Goal: Answer question/provide support

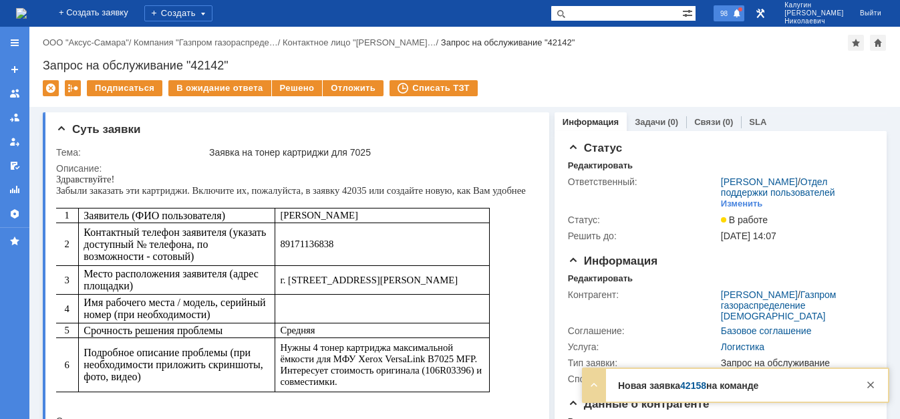
click at [732, 15] on span "98" at bounding box center [723, 13] width 15 height 9
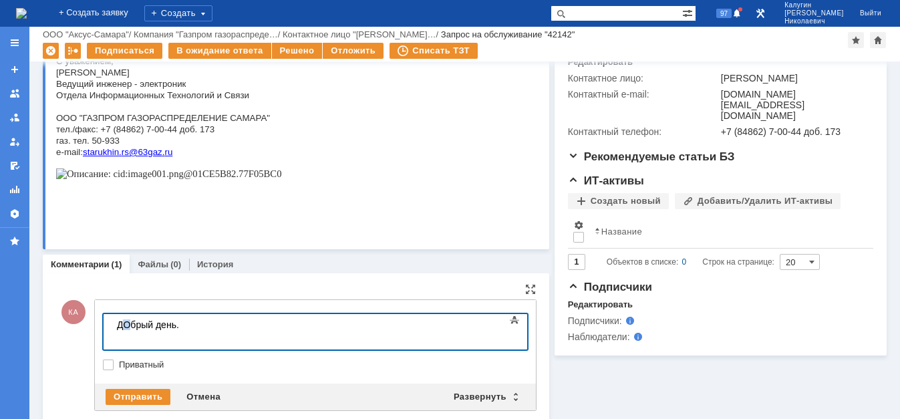
click at [126, 327] on body "ДОбрый день." at bounding box center [212, 330] width 200 height 32
click at [186, 327] on body "Добрый день." at bounding box center [212, 330] width 200 height 32
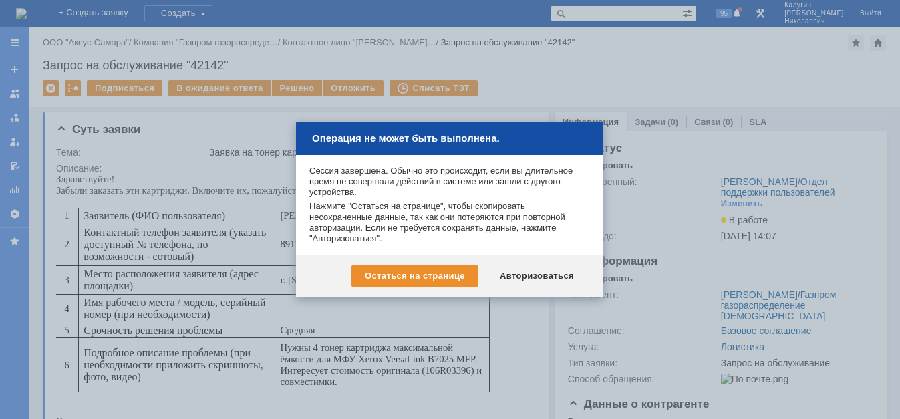
drag, startPoint x: 728, startPoint y: 68, endPoint x: 713, endPoint y: 74, distance: 15.3
click at [728, 67] on div at bounding box center [450, 209] width 900 height 419
click at [557, 274] on div "Авторизоваться" at bounding box center [536, 275] width 101 height 21
click at [541, 271] on div "Авторизоваться" at bounding box center [536, 275] width 101 height 21
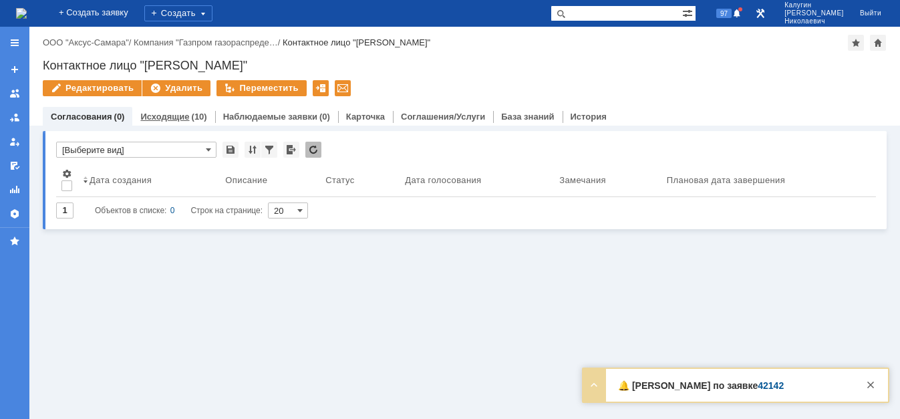
click at [178, 120] on link "Исходящие" at bounding box center [164, 117] width 49 height 10
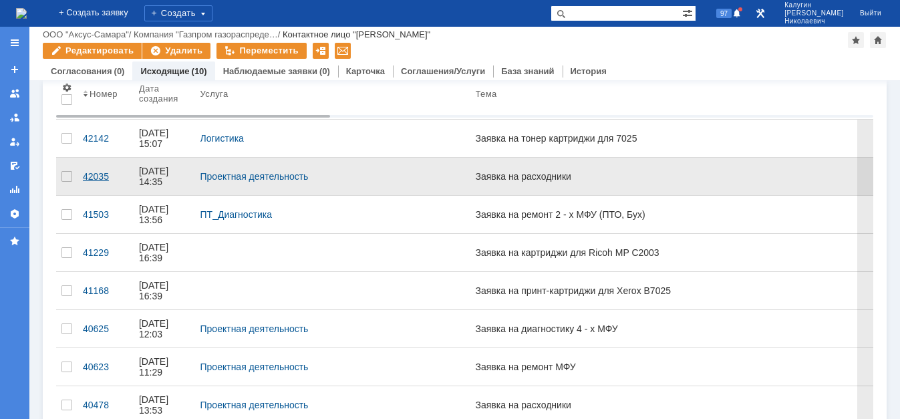
click at [89, 171] on div "42035" at bounding box center [105, 176] width 45 height 11
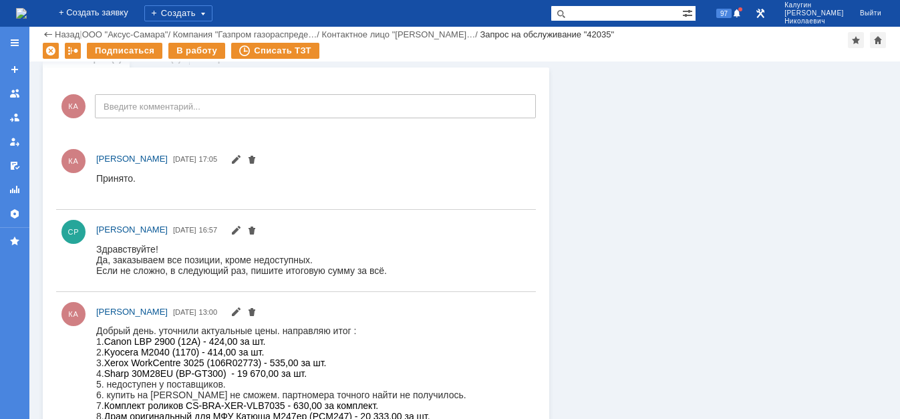
scroll to position [796, 0]
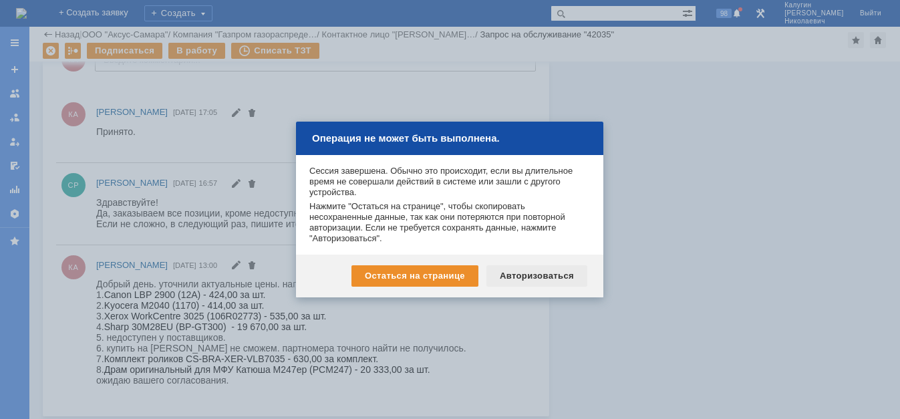
click at [515, 280] on div "Авторизоваться" at bounding box center [536, 275] width 101 height 21
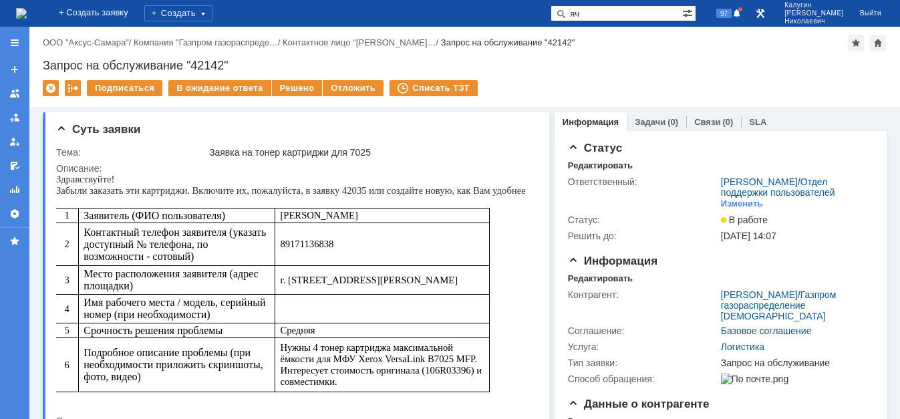
type input "яч"
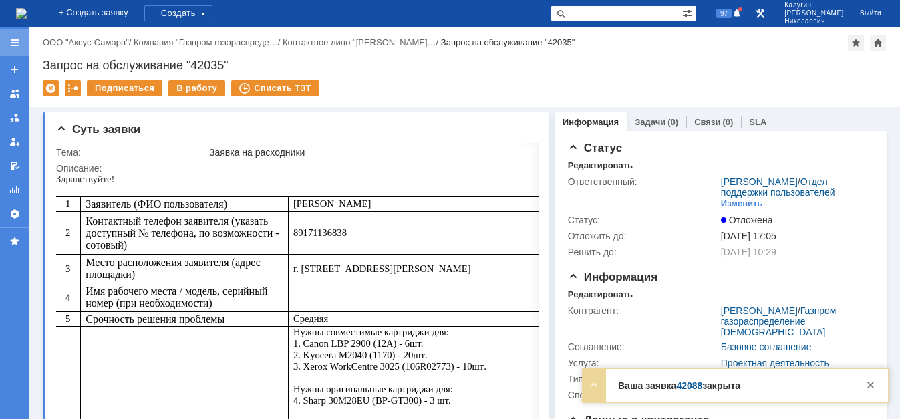
click at [15, 45] on div at bounding box center [14, 42] width 11 height 11
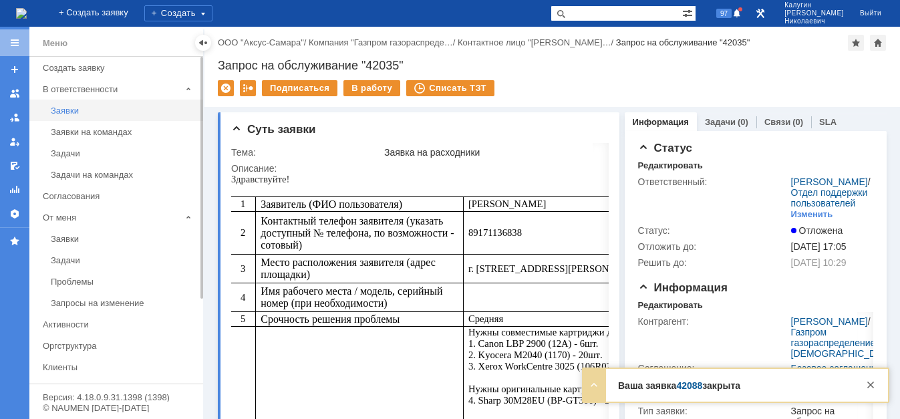
click at [61, 112] on div "Заявки" at bounding box center [123, 111] width 144 height 10
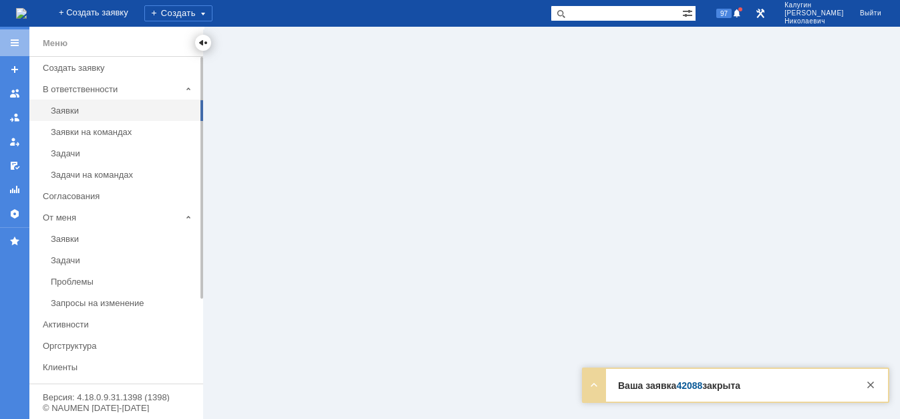
click at [202, 43] on div at bounding box center [203, 42] width 11 height 11
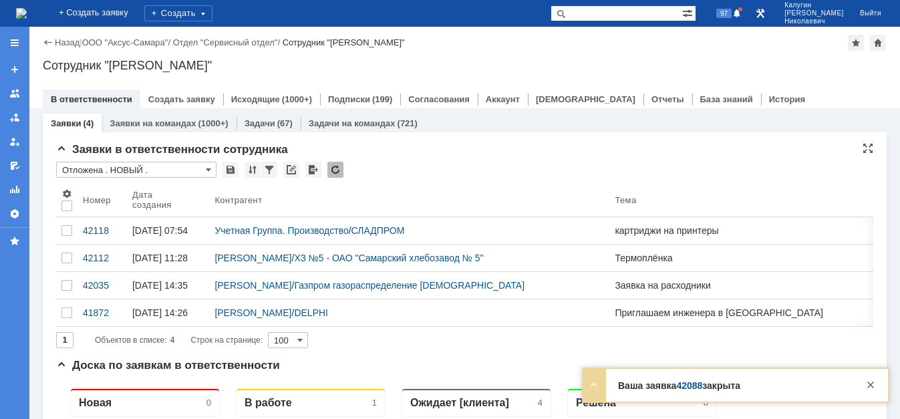
click at [130, 169] on input "Отложена . НОВЫЙ ." at bounding box center [136, 170] width 160 height 16
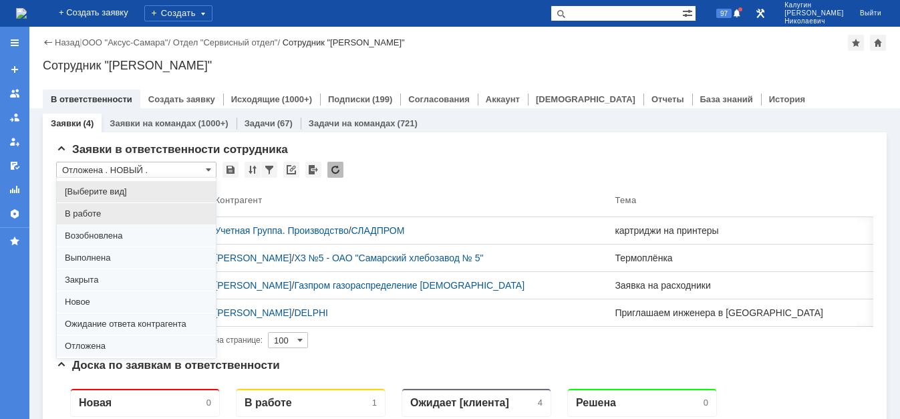
click at [95, 211] on span "В работе" at bounding box center [136, 213] width 143 height 11
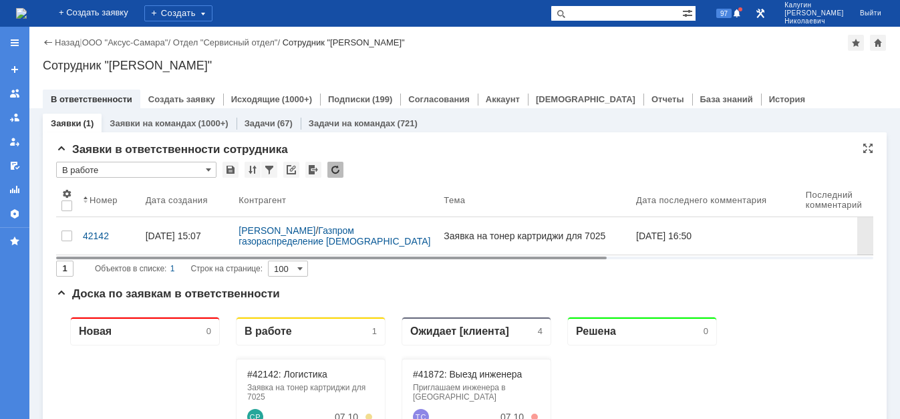
type input "В работе"
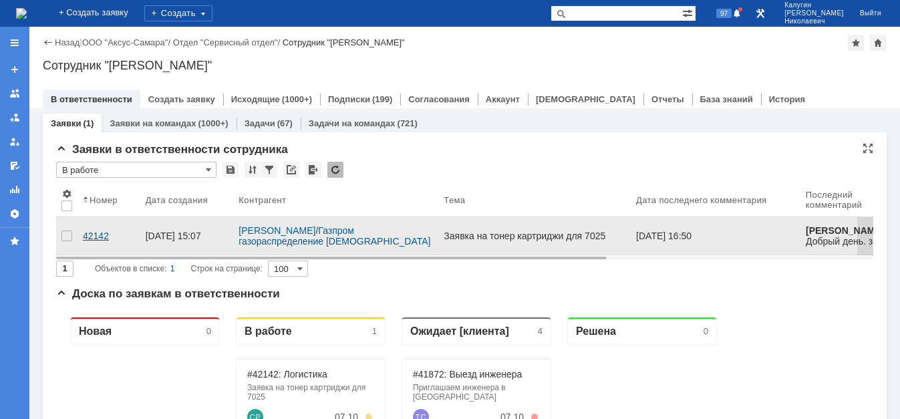
click at [100, 230] on div "42142" at bounding box center [109, 235] width 52 height 11
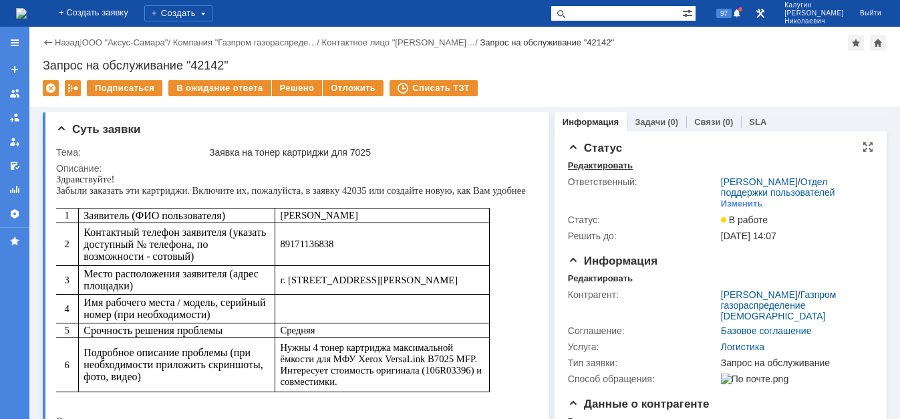
click at [597, 167] on div "Редактировать" at bounding box center [600, 165] width 65 height 11
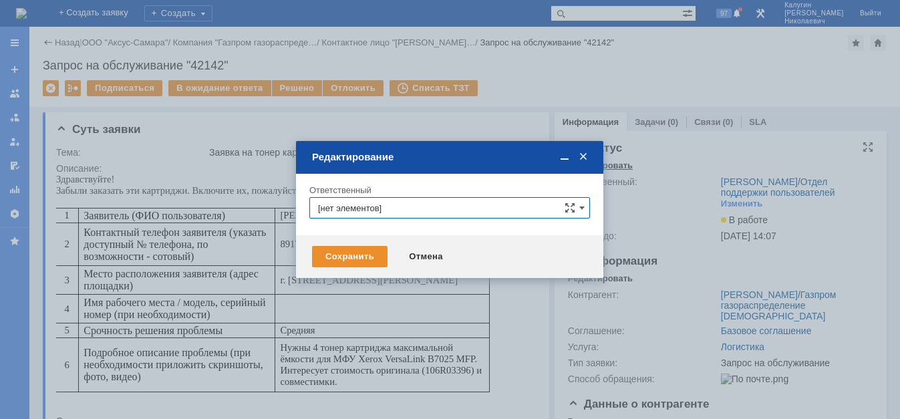
type input "[PERSON_NAME]"
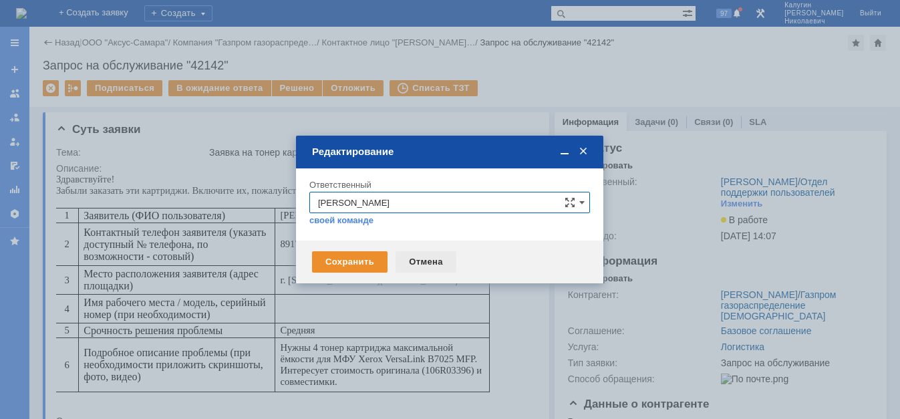
click at [426, 258] on div "Отмена" at bounding box center [425, 261] width 61 height 21
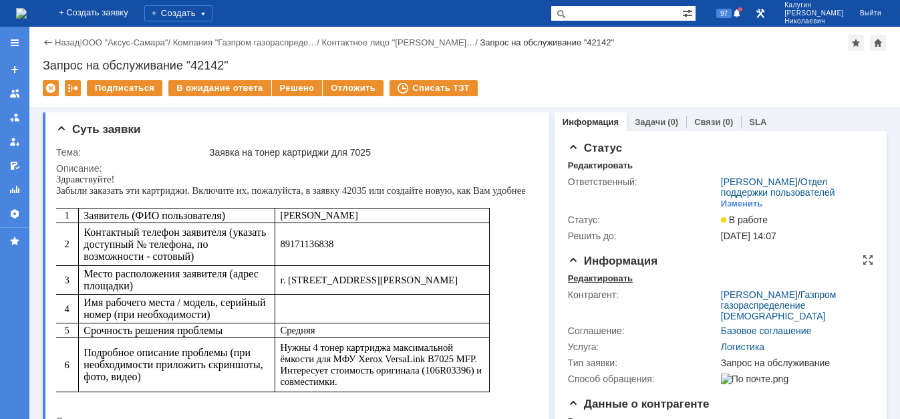
click at [579, 284] on div "Редактировать" at bounding box center [600, 278] width 65 height 11
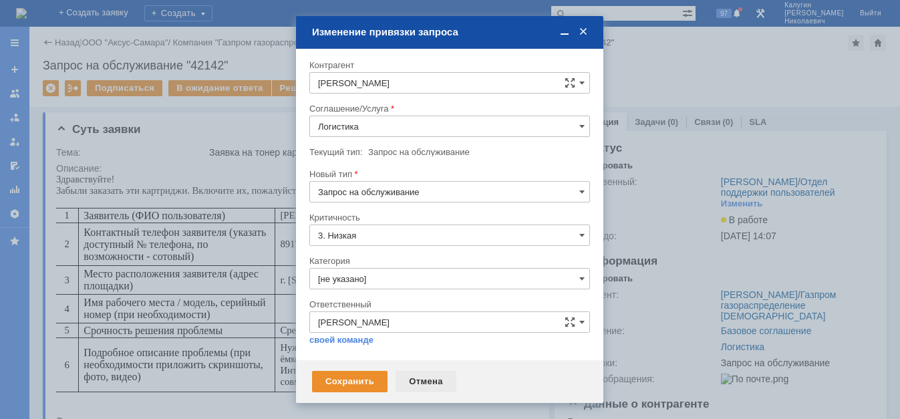
drag, startPoint x: 430, startPoint y: 381, endPoint x: 346, endPoint y: 195, distance: 204.2
click at [430, 381] on div "Отмена" at bounding box center [425, 381] width 61 height 21
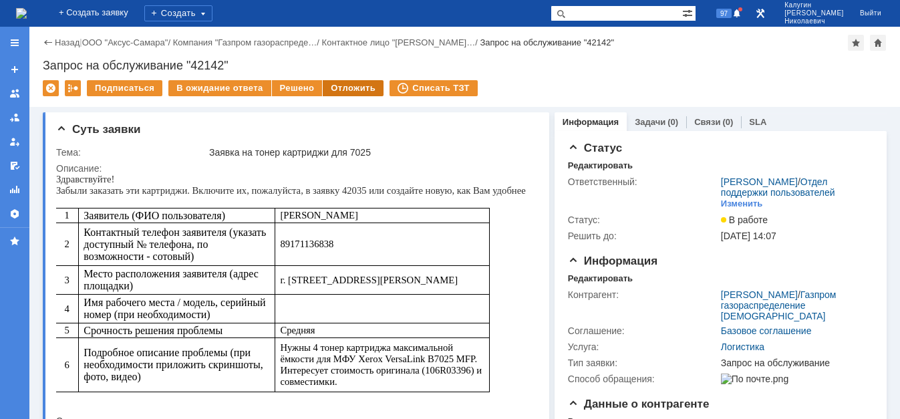
click at [360, 90] on div "Отложить" at bounding box center [353, 88] width 61 height 16
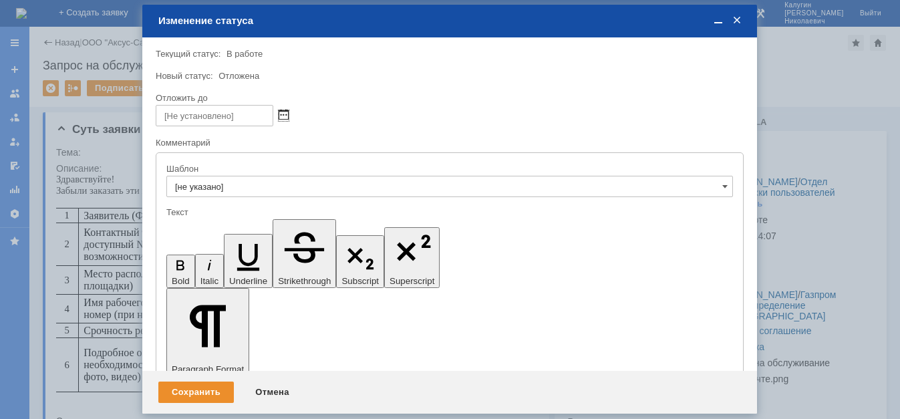
click at [282, 114] on span at bounding box center [284, 115] width 10 height 11
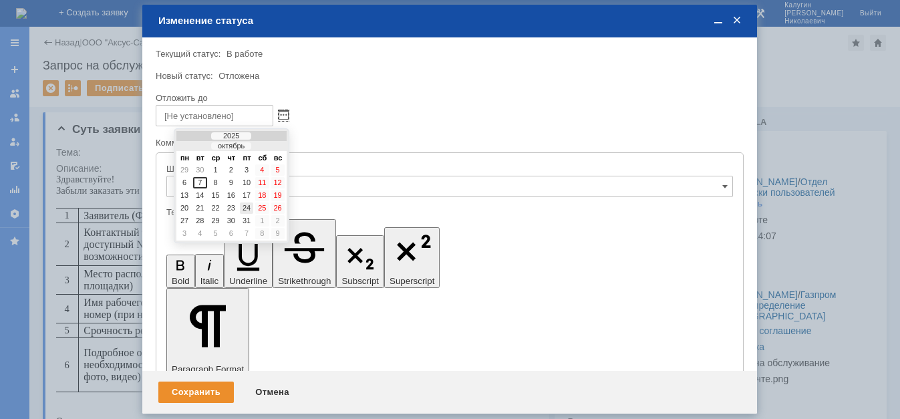
click at [249, 207] on div "24" at bounding box center [246, 207] width 13 height 11
type input "24.10.2025 11:58"
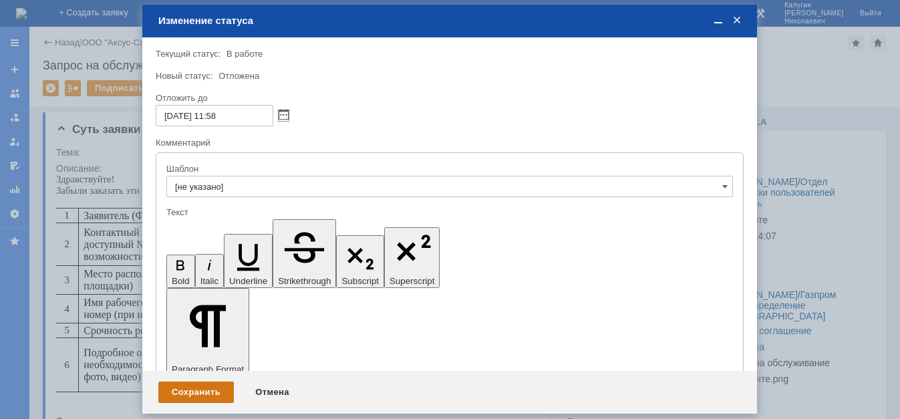
click at [208, 392] on div "Сохранить" at bounding box center [195, 391] width 75 height 21
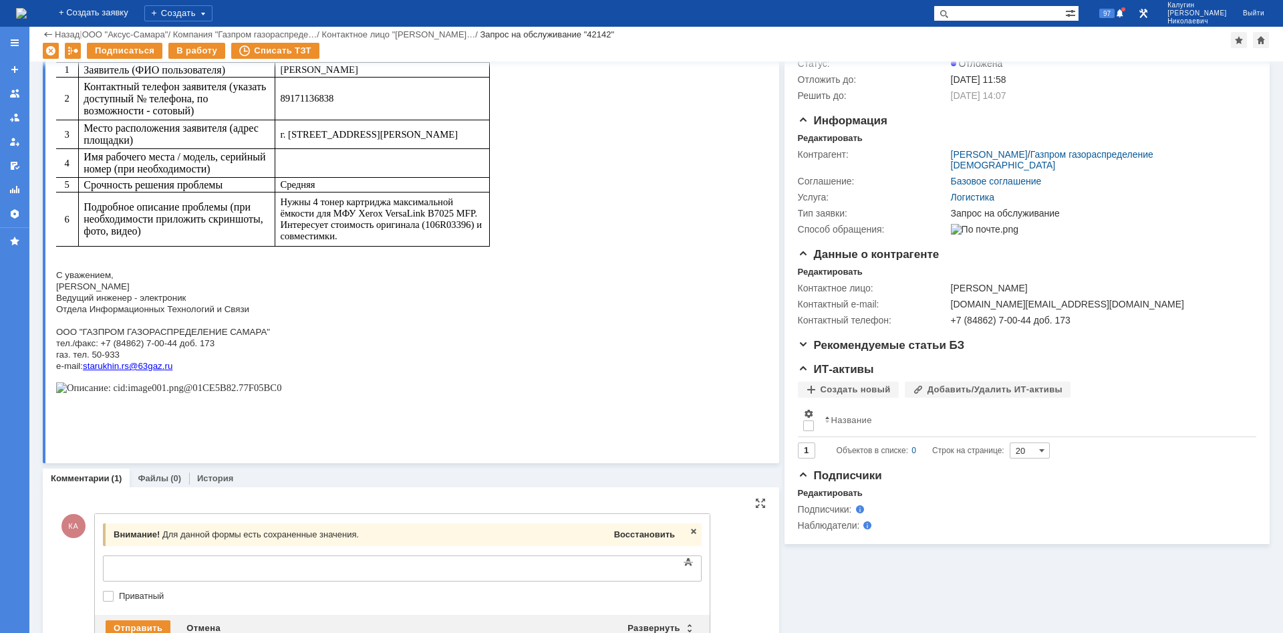
click at [657, 418] on span "Восстановить" at bounding box center [644, 534] width 61 height 10
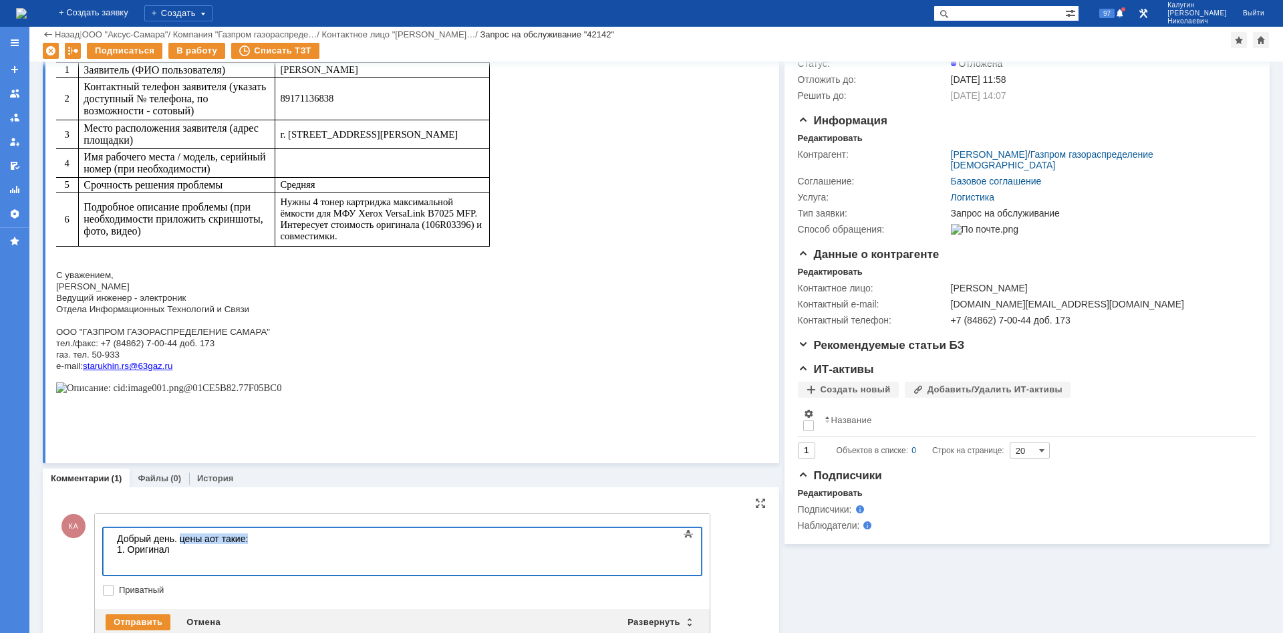
drag, startPoint x: 248, startPoint y: 539, endPoint x: 179, endPoint y: 539, distance: 68.8
click at [179, 418] on body "Добрый день. цены аот такие: 1. Оригинал" at bounding box center [212, 549] width 200 height 43
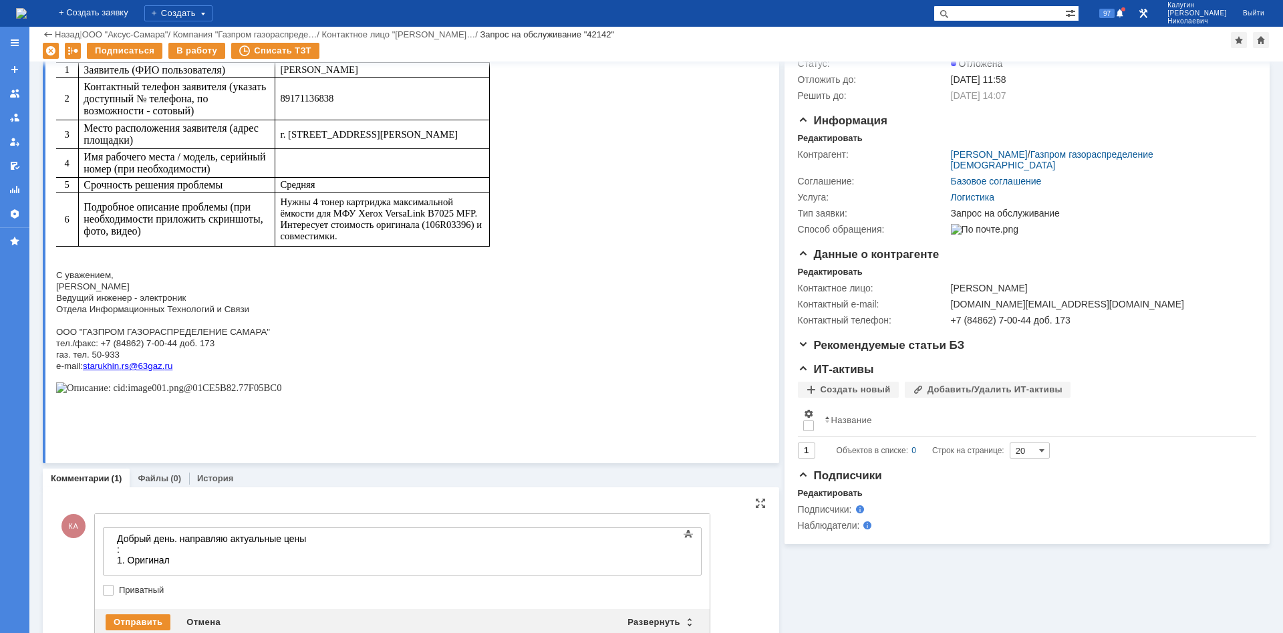
drag, startPoint x: 186, startPoint y: 550, endPoint x: 196, endPoint y: 564, distance: 17.6
click at [186, 418] on div "1. Оригинал" at bounding box center [212, 559] width 190 height 11
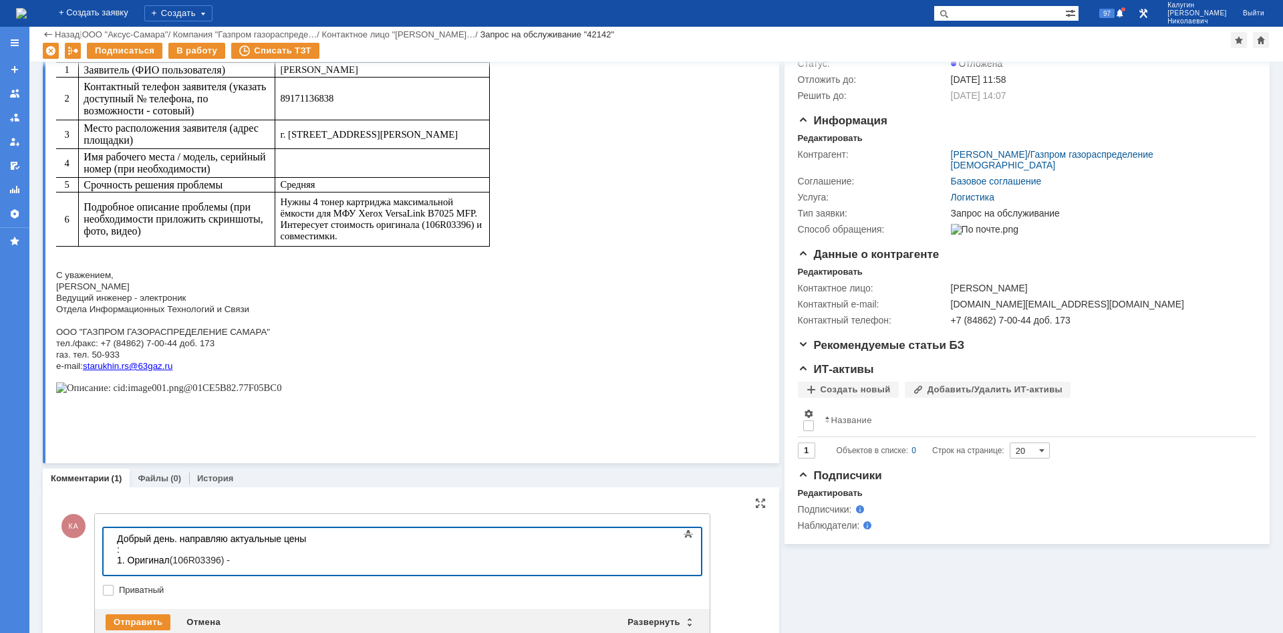
click at [251, 418] on div "1. Оригинал (106R03396) -" at bounding box center [212, 559] width 190 height 11
click at [243, 418] on div "1. Оригинал (106R03396) -" at bounding box center [212, 559] width 190 height 11
click at [247, 418] on div "1. Оригинал (106R03396) -" at bounding box center [212, 559] width 190 height 11
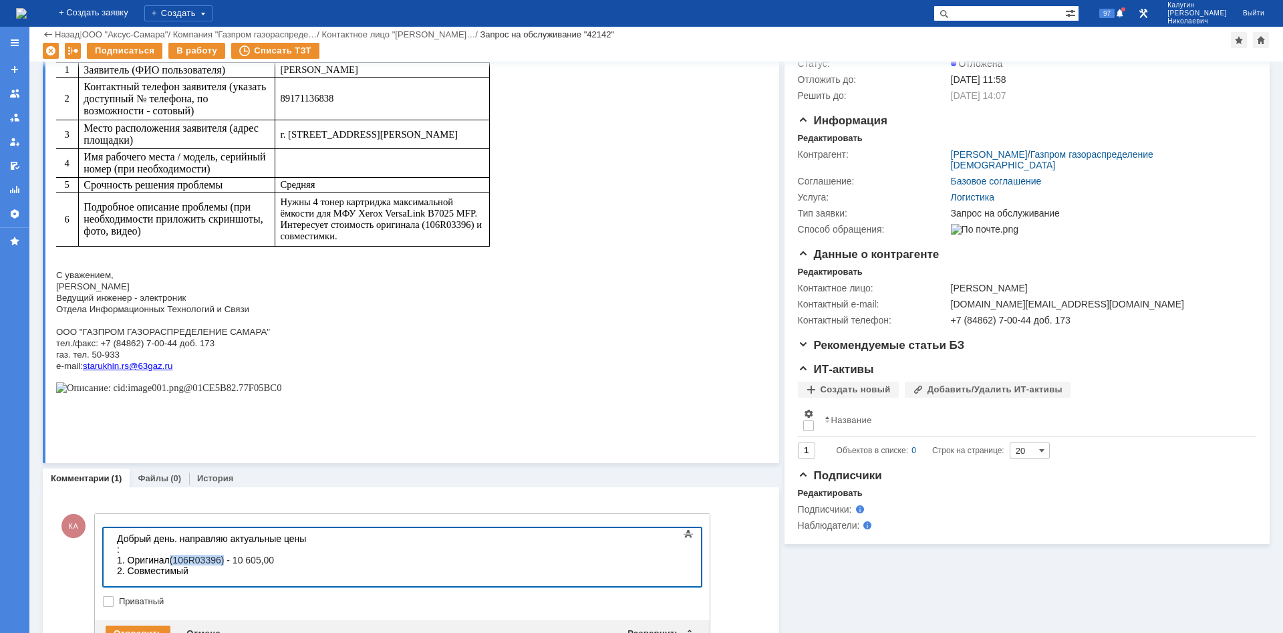
drag, startPoint x: 226, startPoint y: 552, endPoint x: 173, endPoint y: 552, distance: 53.4
click at [173, 418] on span "(106R03396) - 10 605,00" at bounding box center [222, 559] width 104 height 11
copy span "(106R03396)"
click at [200, 418] on div "2. Совместимый" at bounding box center [212, 570] width 190 height 11
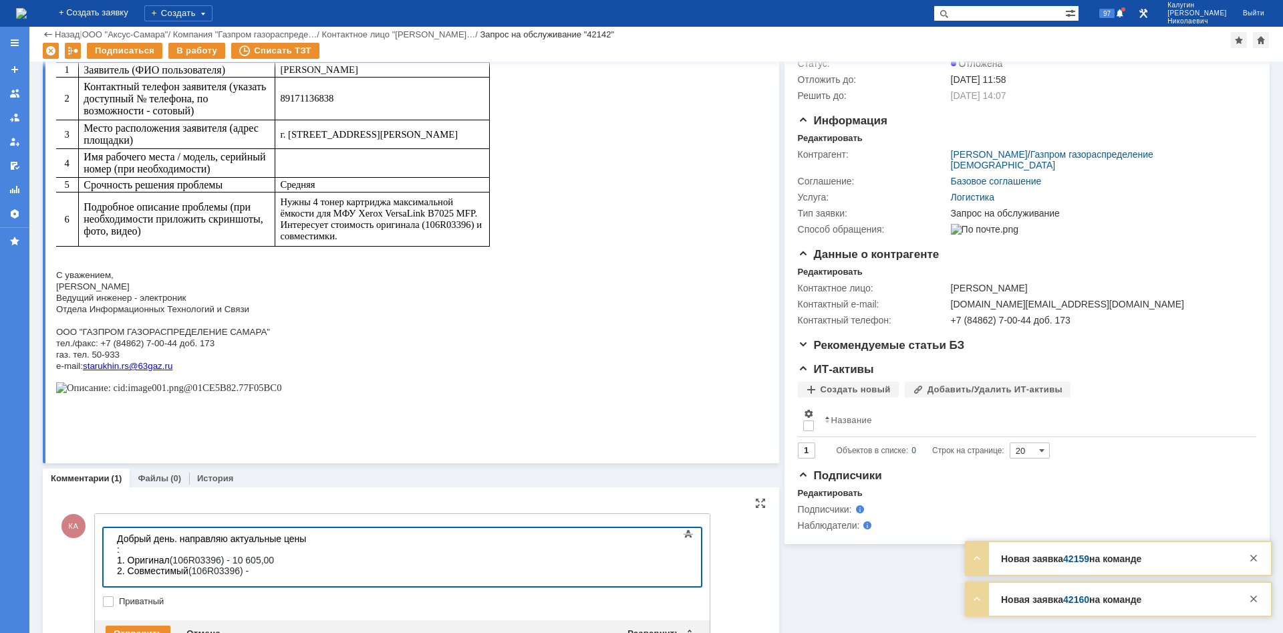
click at [294, 418] on div "1. Оригинал (106R03396) - 10 605,00" at bounding box center [212, 559] width 190 height 11
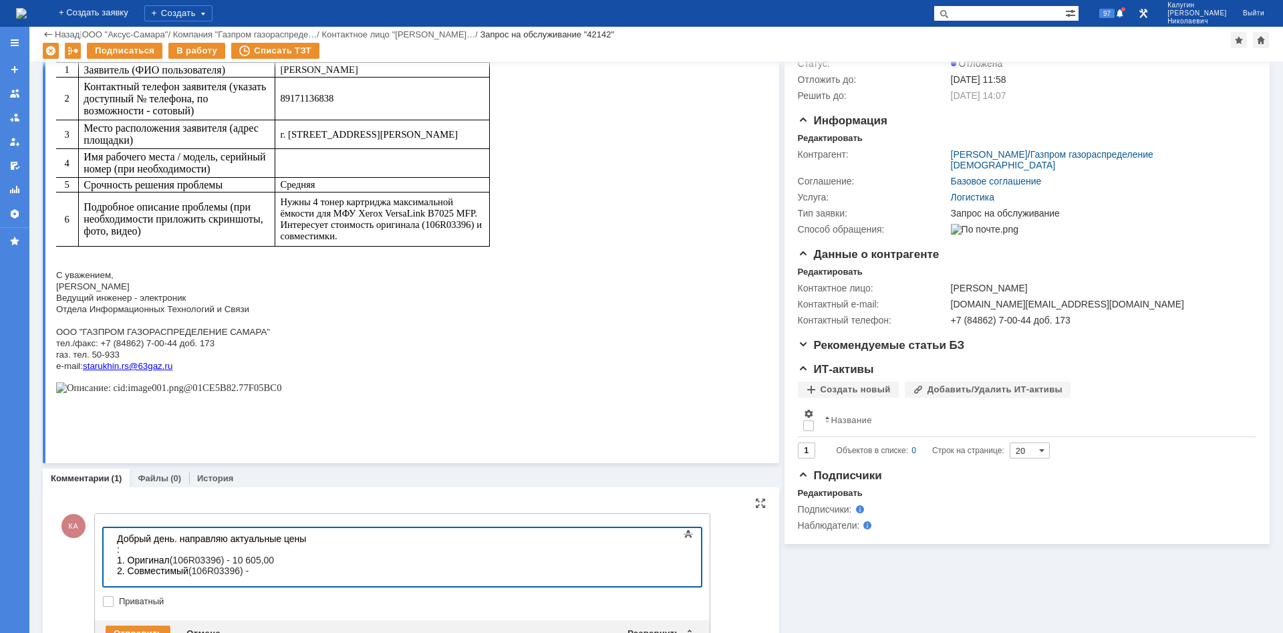
click at [275, 418] on div "2. Совместимый (106R03396) -" at bounding box center [212, 570] width 190 height 11
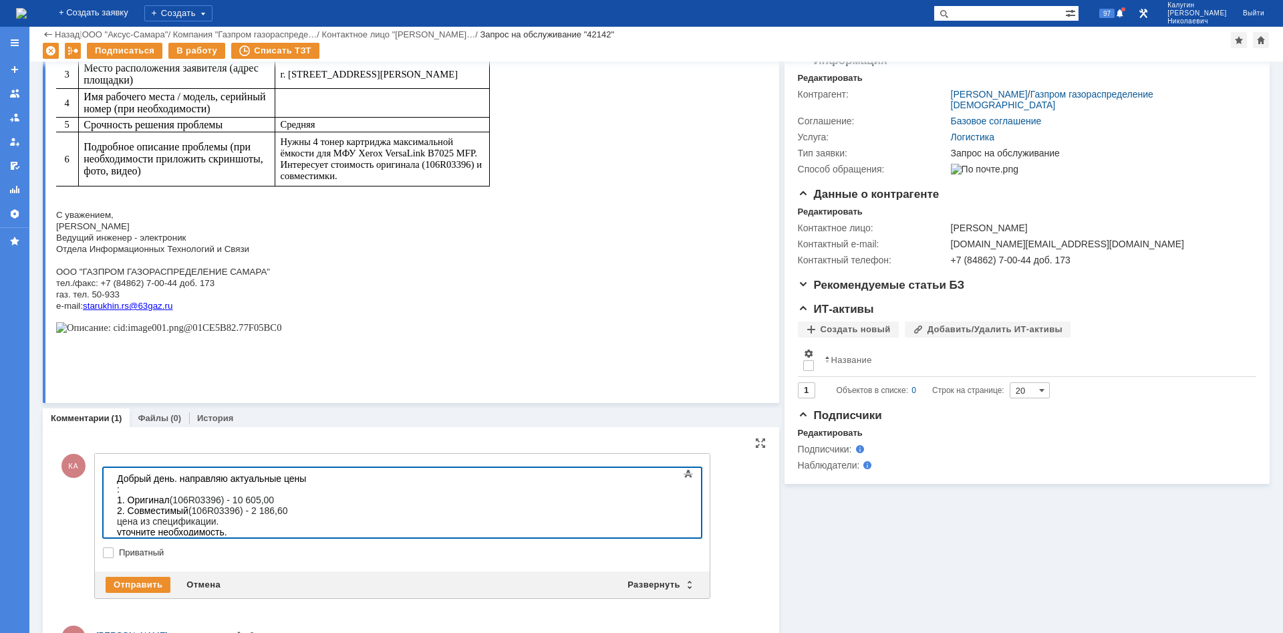
scroll to position [215, 0]
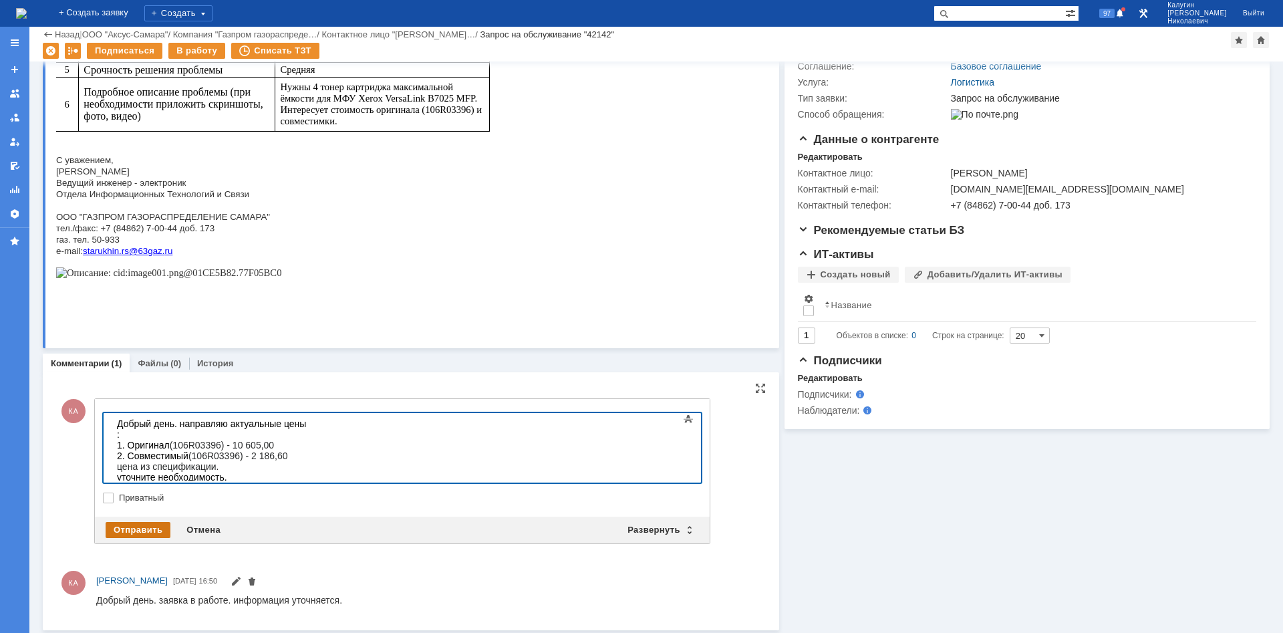
click at [133, 418] on div "Отправить" at bounding box center [138, 530] width 65 height 16
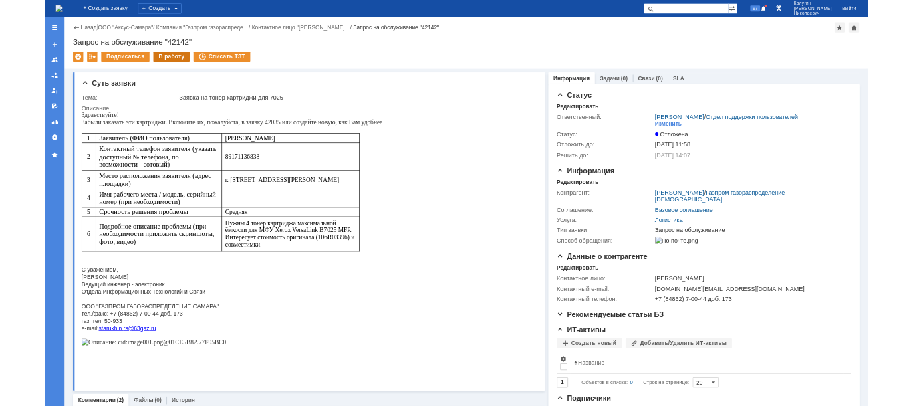
scroll to position [0, 0]
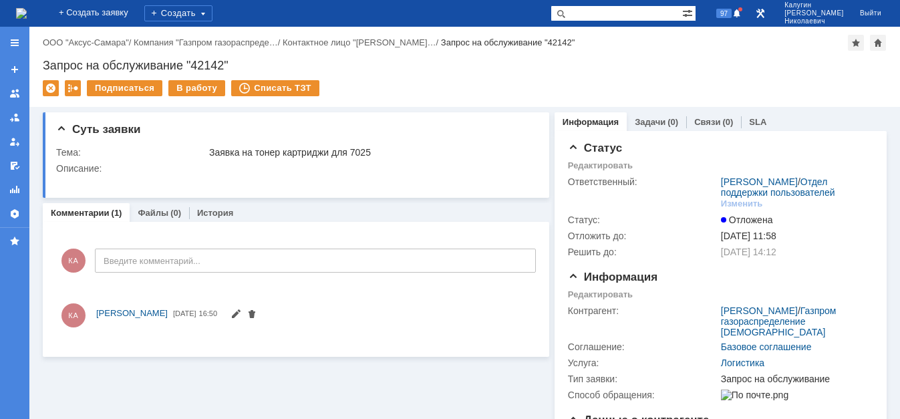
click at [597, 10] on input "text" at bounding box center [616, 13] width 132 height 16
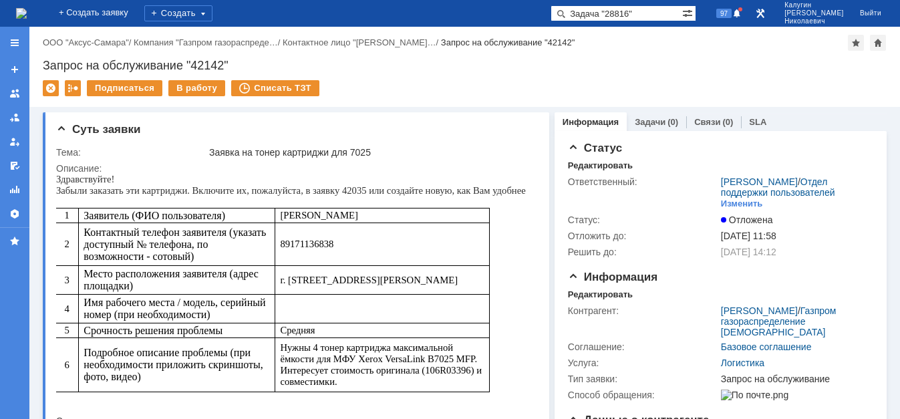
drag, startPoint x: 623, startPoint y: 15, endPoint x: 524, endPoint y: 29, distance: 99.2
click at [550, 21] on input "Задача "28816"" at bounding box center [616, 13] width 132 height 16
type input ""28816""
click at [567, 13] on span at bounding box center [558, 13] width 16 height 16
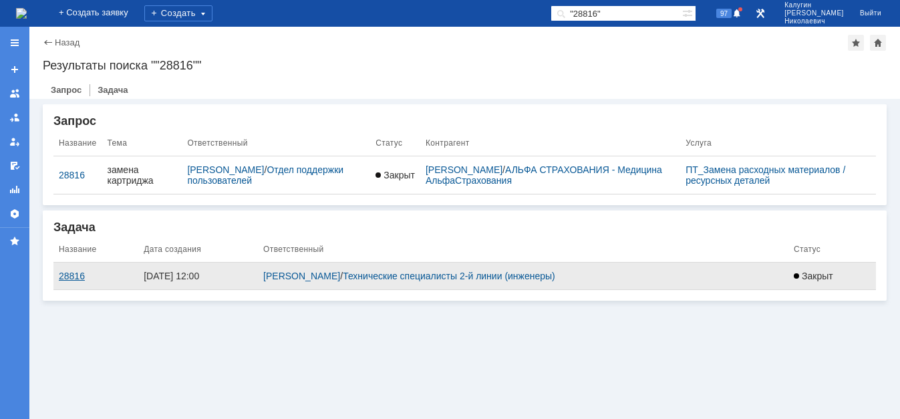
click at [69, 279] on div "28816" at bounding box center [96, 276] width 74 height 11
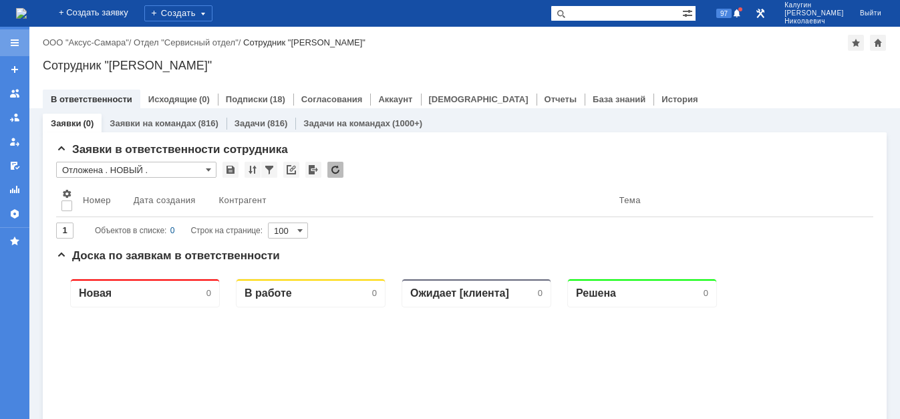
click at [21, 44] on div at bounding box center [14, 42] width 29 height 27
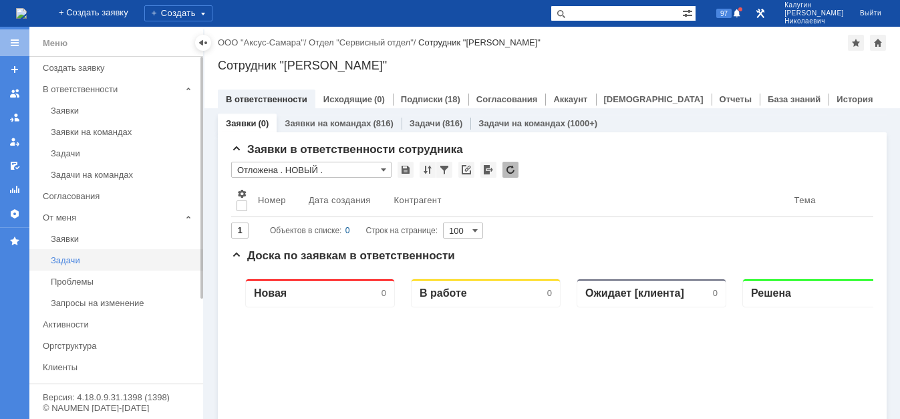
click at [77, 261] on div "Задачи" at bounding box center [123, 260] width 144 height 10
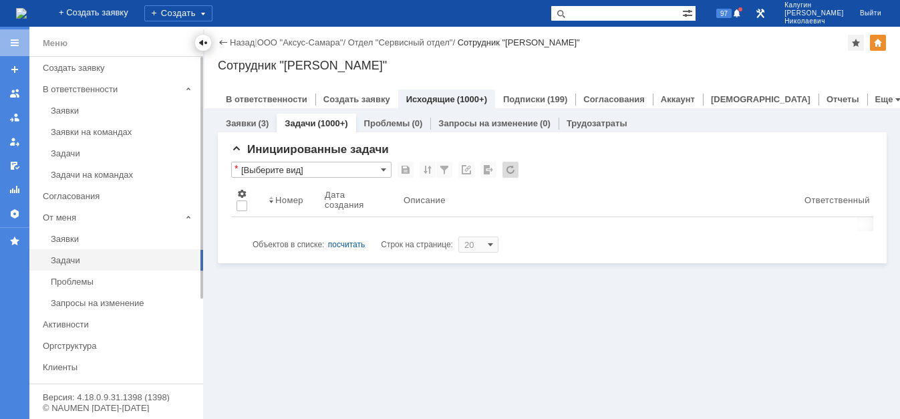
click at [202, 42] on div at bounding box center [203, 42] width 11 height 11
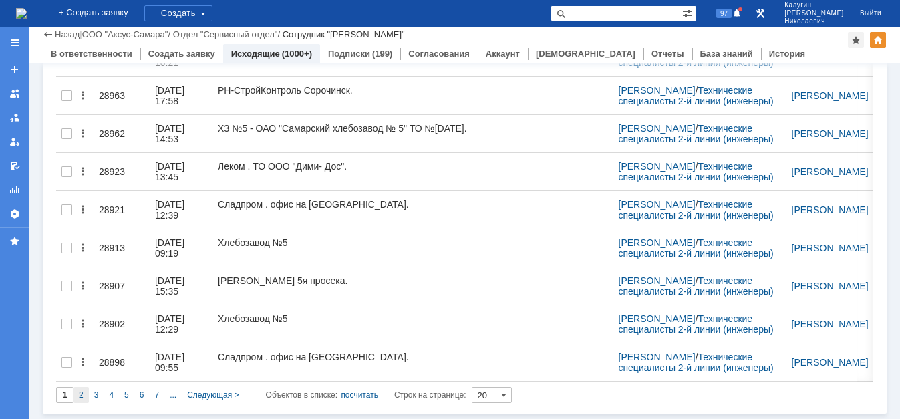
click at [81, 397] on span "2" at bounding box center [81, 394] width 5 height 9
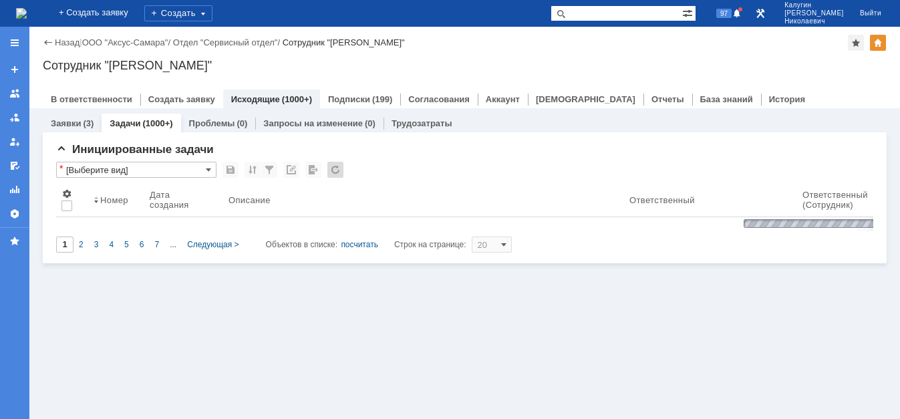
type input "2"
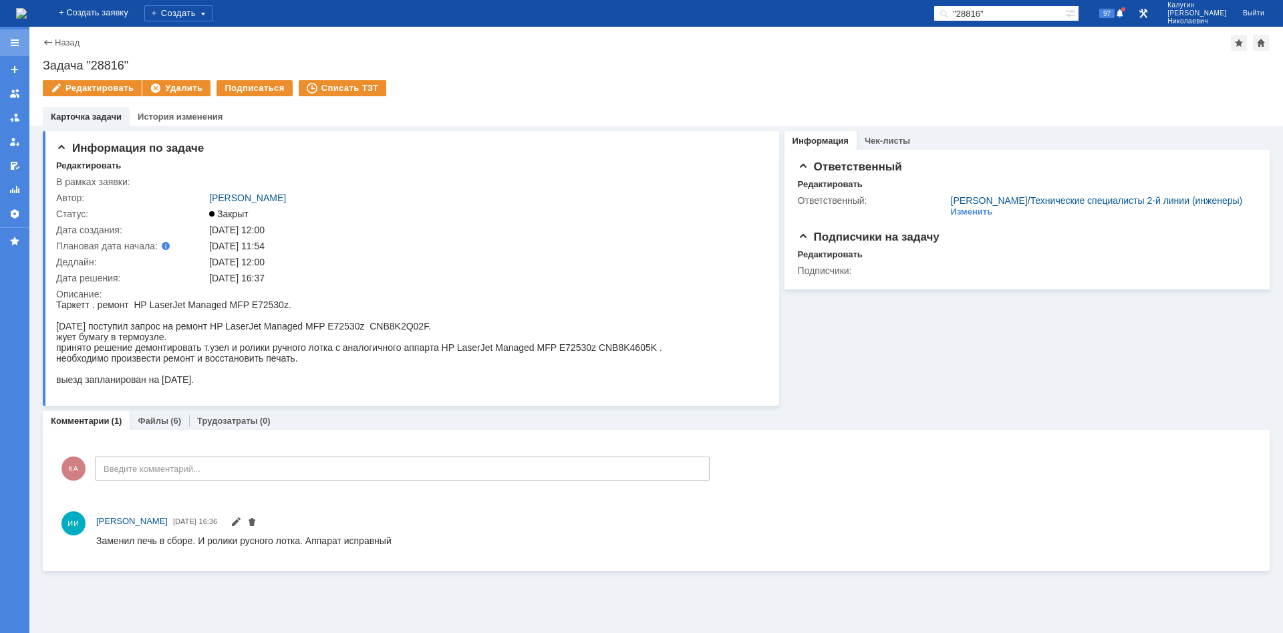
click at [11, 45] on div at bounding box center [14, 42] width 11 height 11
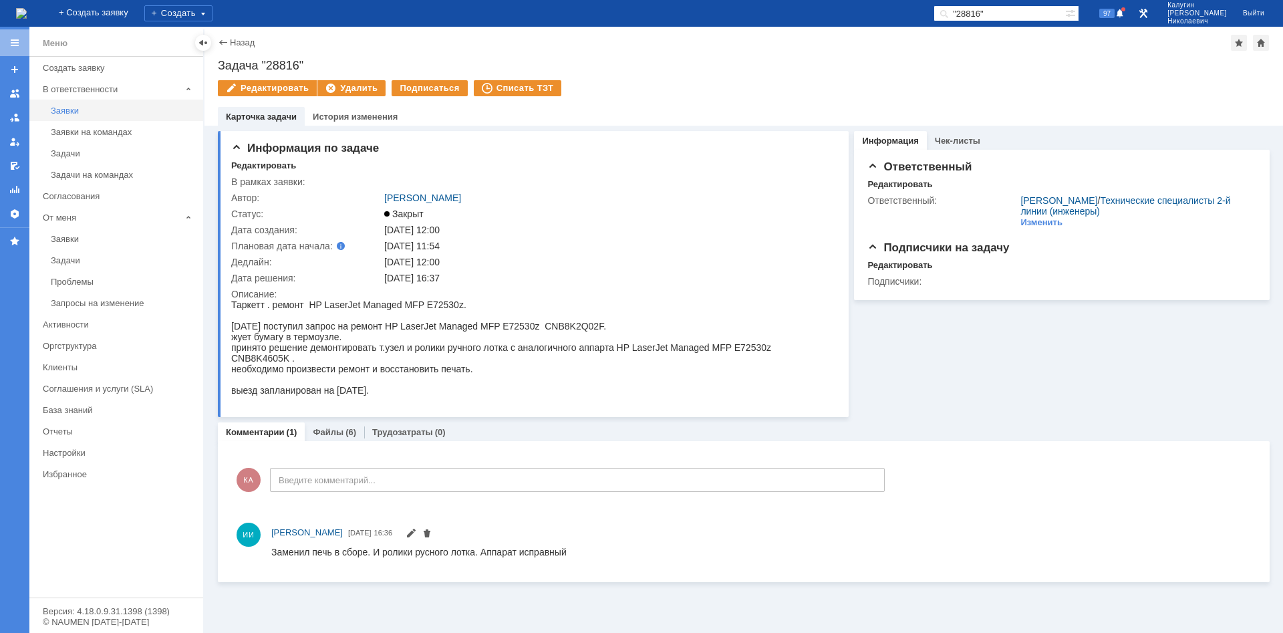
click at [65, 113] on div "Заявки" at bounding box center [123, 111] width 144 height 10
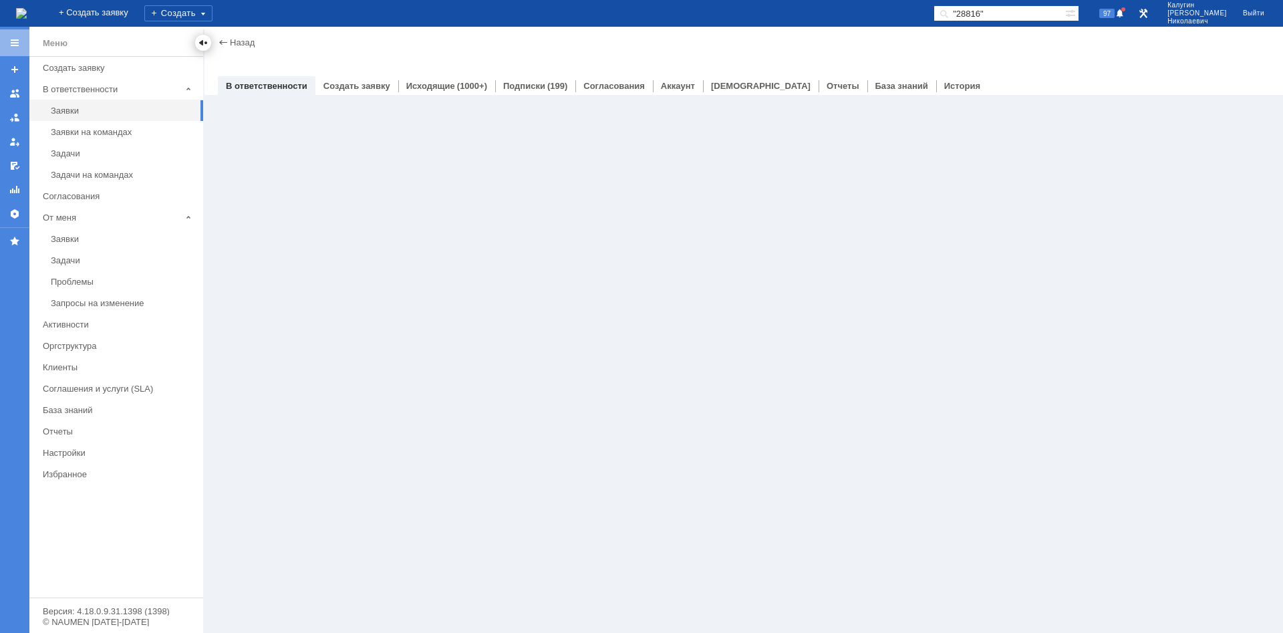
click at [202, 41] on div at bounding box center [203, 42] width 11 height 11
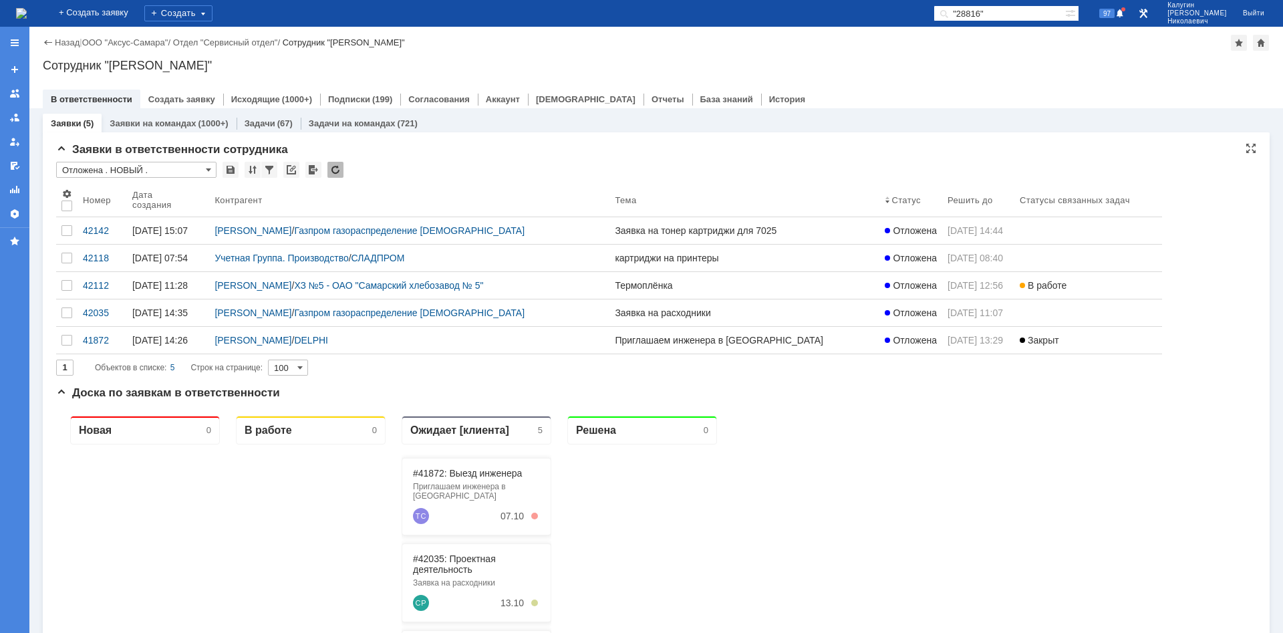
click at [108, 169] on input "Отложена . НОВЫЙ ." at bounding box center [136, 170] width 160 height 16
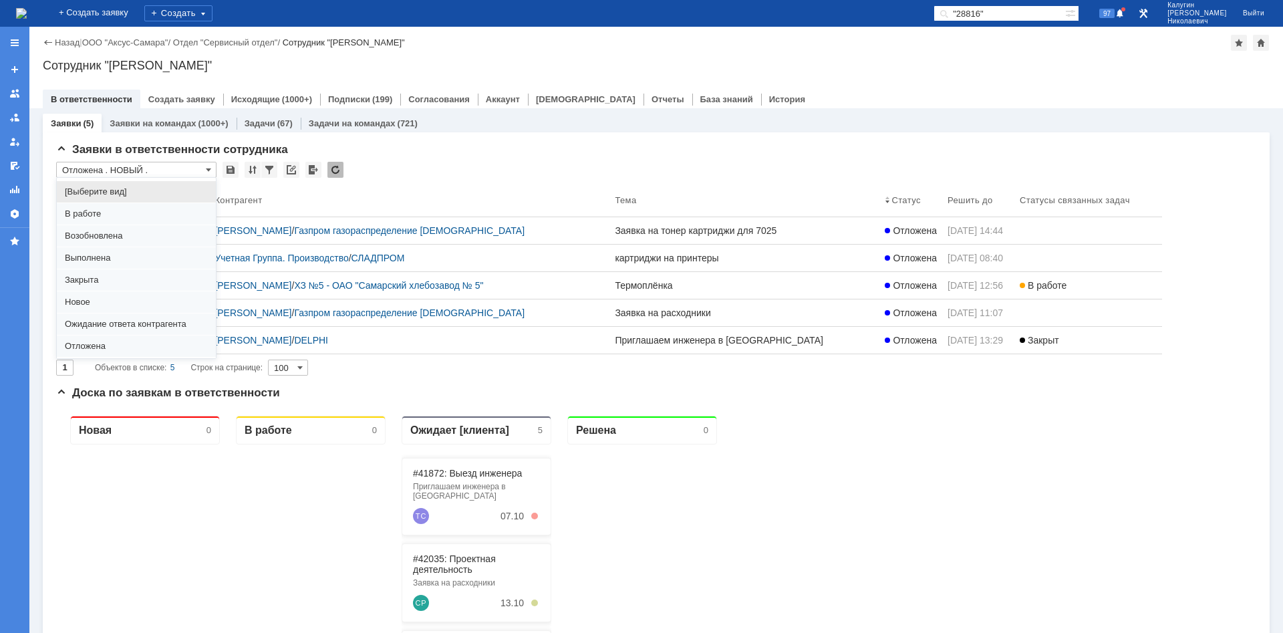
click at [110, 190] on span "[Выберите вид]" at bounding box center [136, 191] width 143 height 11
type input "[Выберите вид]"
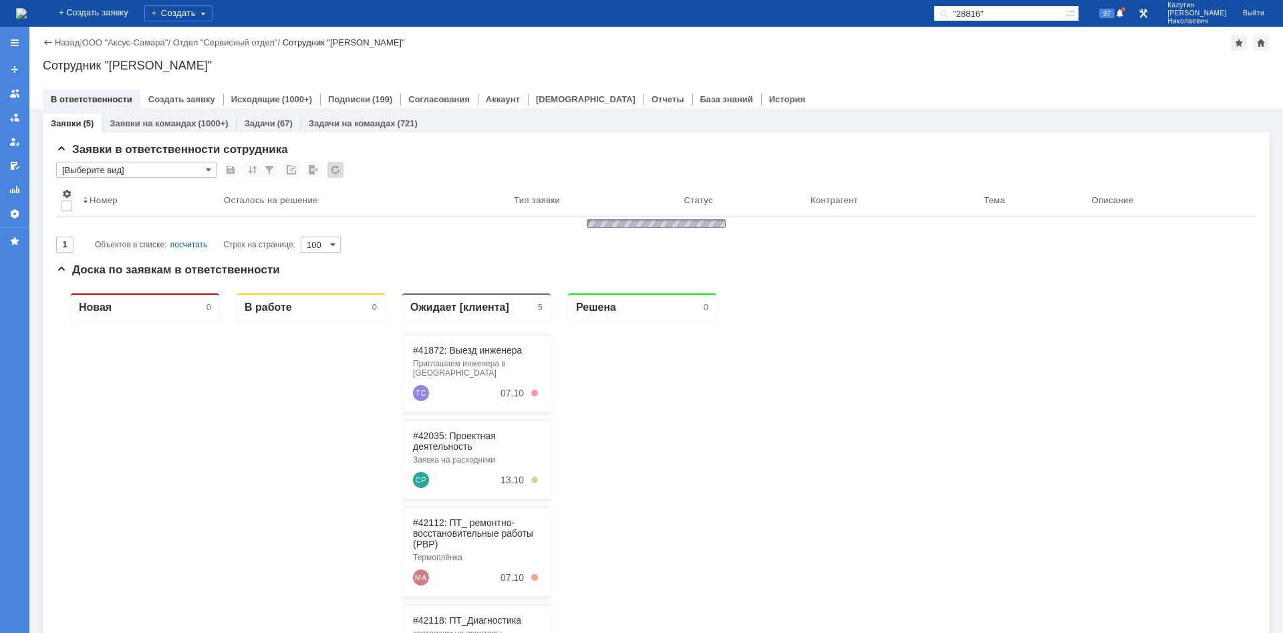
type input "20"
type input "[Выберите вид]"
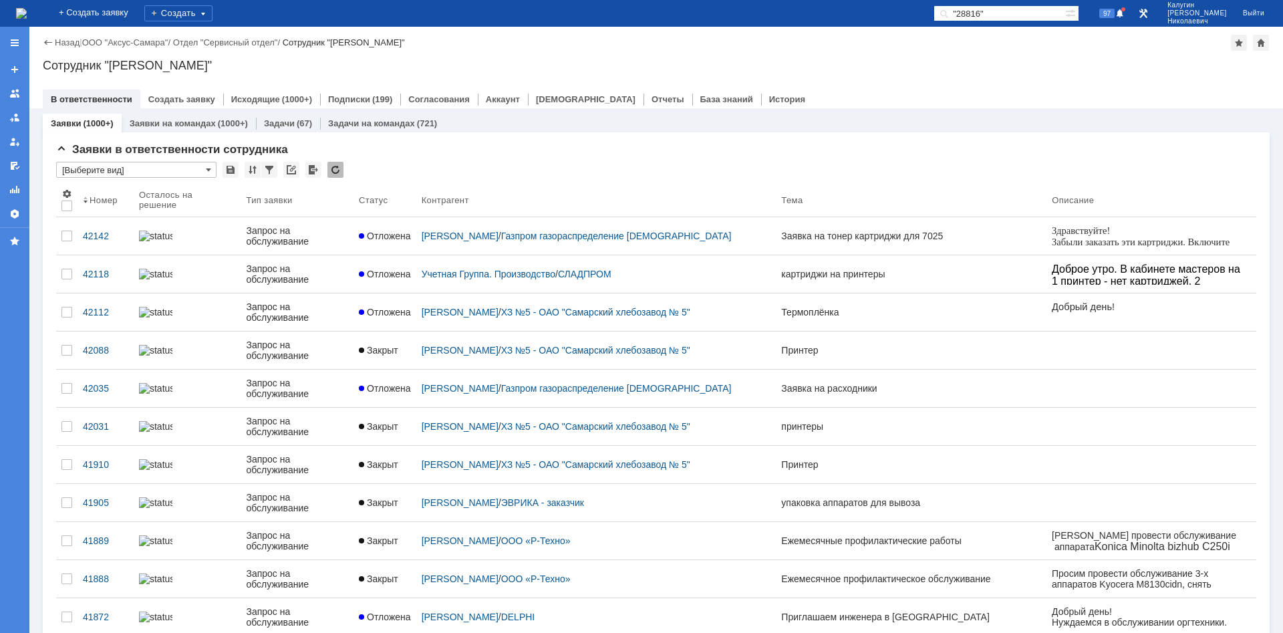
drag, startPoint x: 1014, startPoint y: 13, endPoint x: 939, endPoint y: 19, distance: 75.8
click at [939, 19] on input ""28816"" at bounding box center [999, 13] width 132 height 16
type input "небелов"
click at [949, 13] on span at bounding box center [941, 13] width 16 height 16
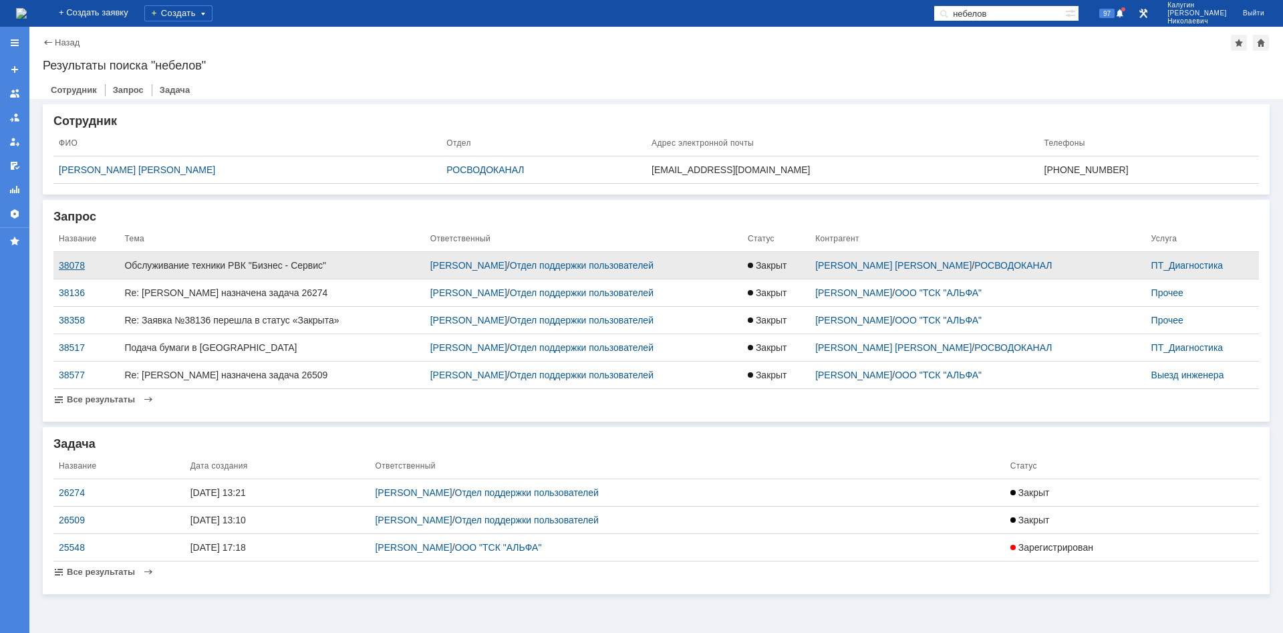
click at [72, 265] on div "38078" at bounding box center [86, 265] width 55 height 11
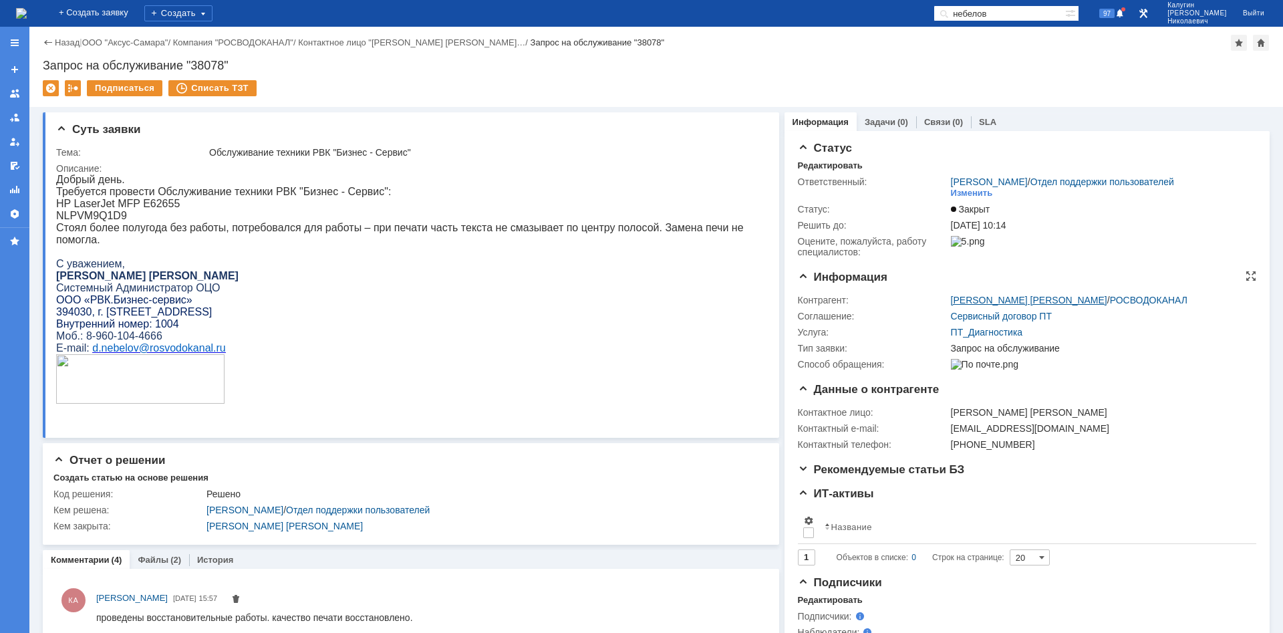
click at [1009, 300] on link "[PERSON_NAME] [PERSON_NAME]" at bounding box center [1029, 300] width 156 height 11
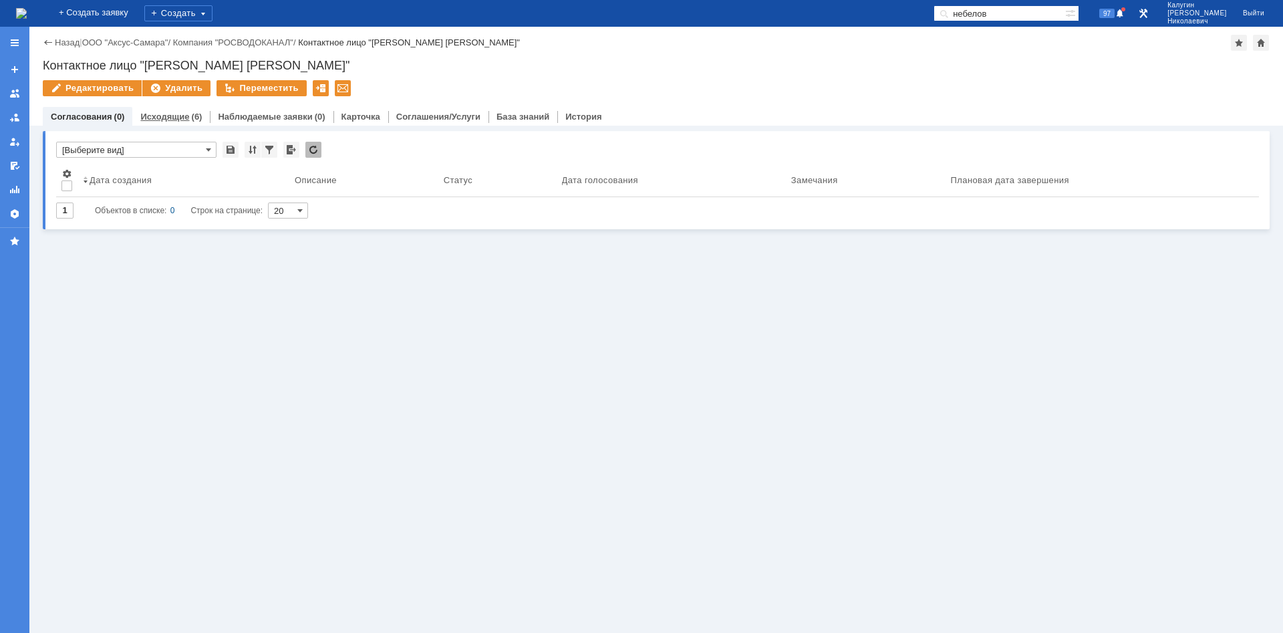
click at [172, 118] on link "Исходящие" at bounding box center [164, 117] width 49 height 10
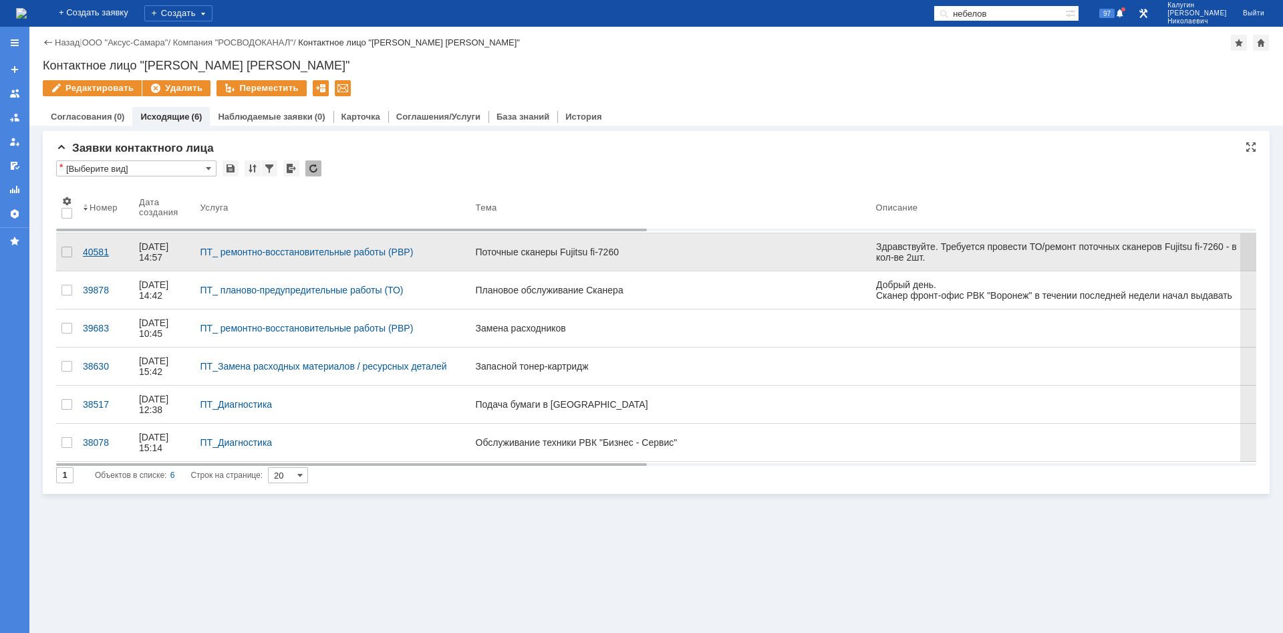
click at [96, 249] on div "40581" at bounding box center [105, 252] width 45 height 11
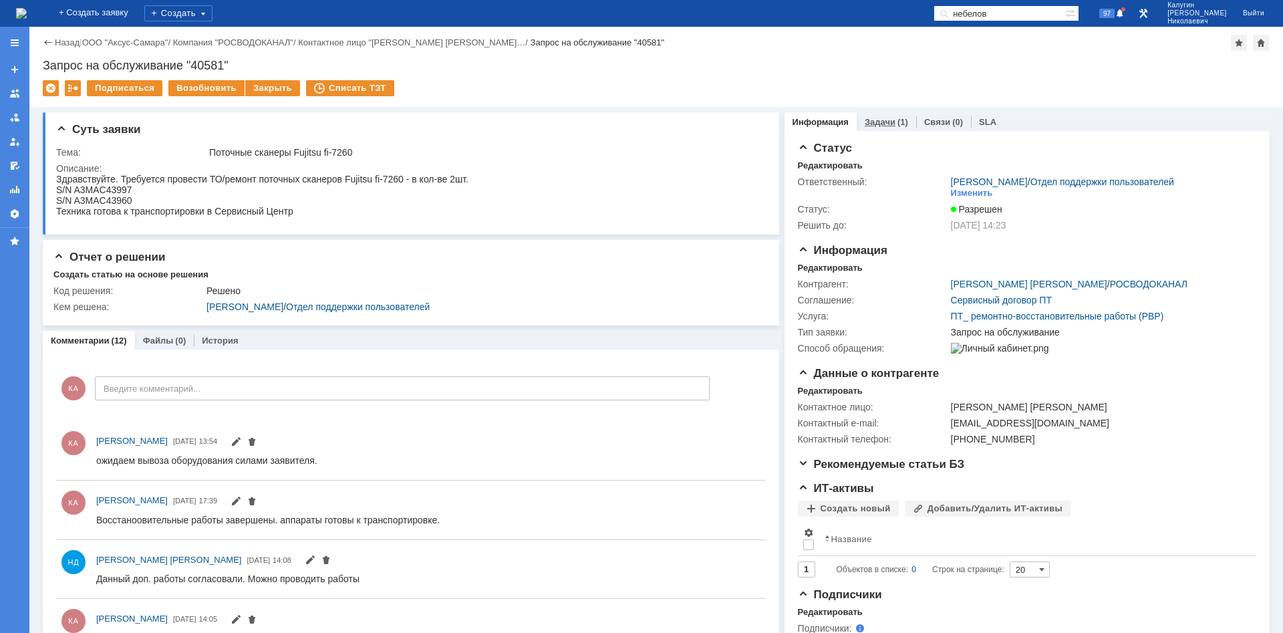
click at [884, 123] on link "Задачи" at bounding box center [879, 122] width 31 height 10
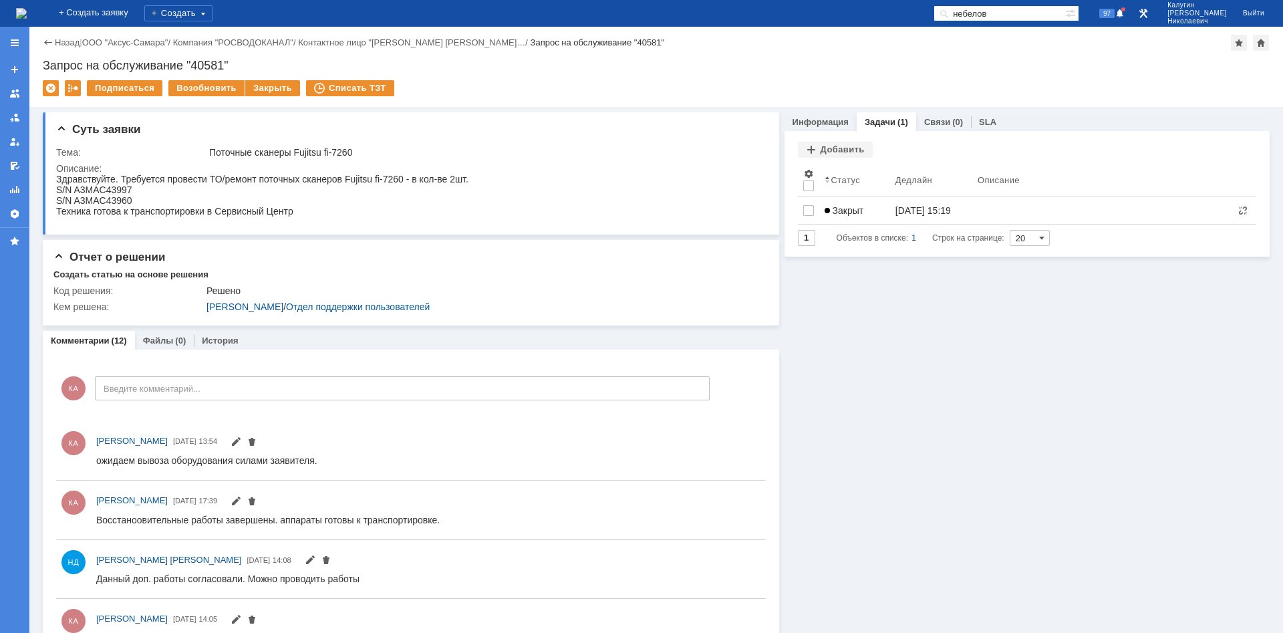
drag, startPoint x: 846, startPoint y: 208, endPoint x: 802, endPoint y: 215, distance: 45.3
click at [845, 208] on span "Закрыт" at bounding box center [843, 210] width 39 height 11
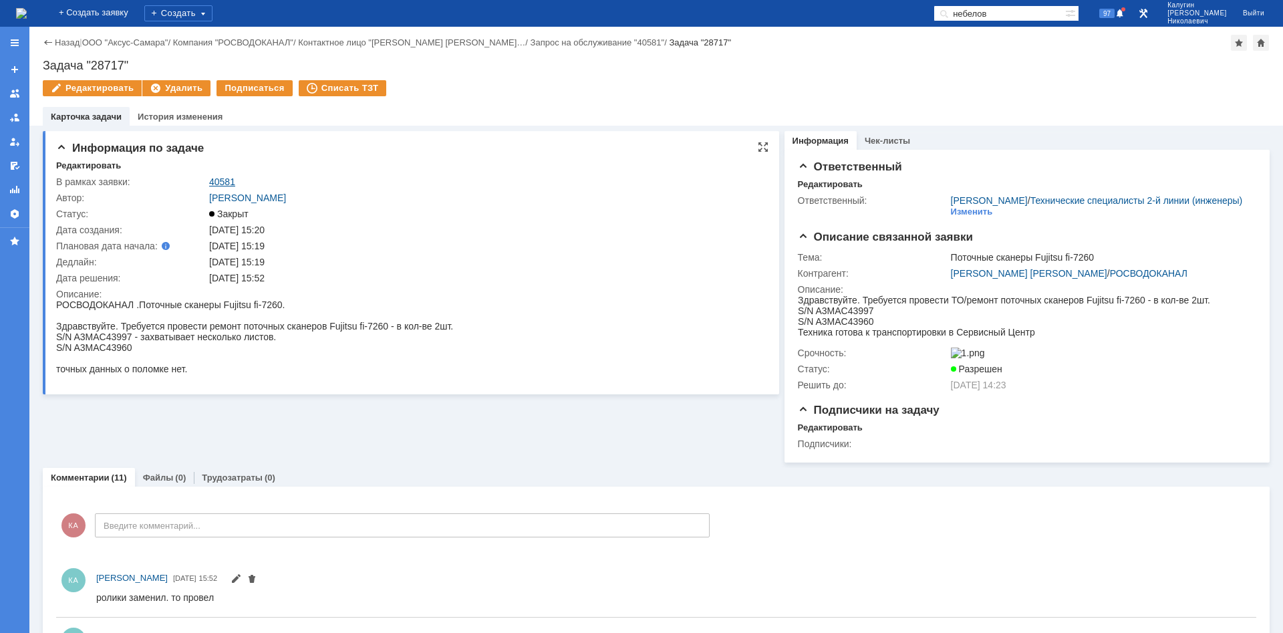
click at [226, 179] on link "40581" at bounding box center [222, 181] width 26 height 11
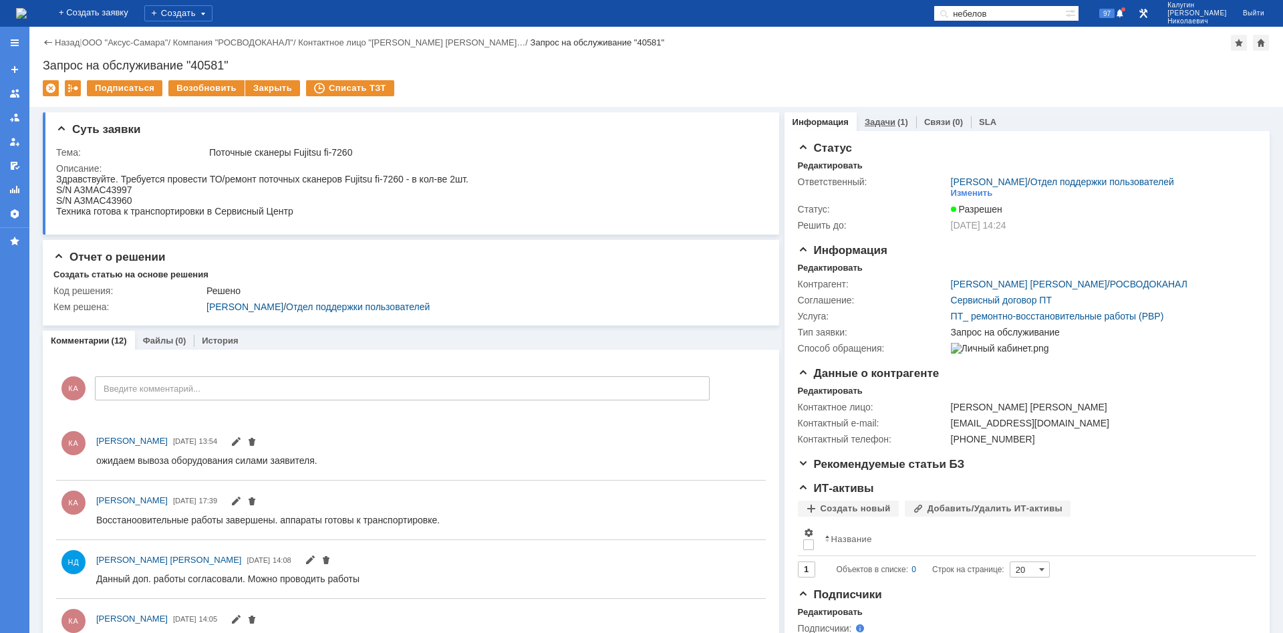
click at [881, 121] on link "Задачи" at bounding box center [879, 122] width 31 height 10
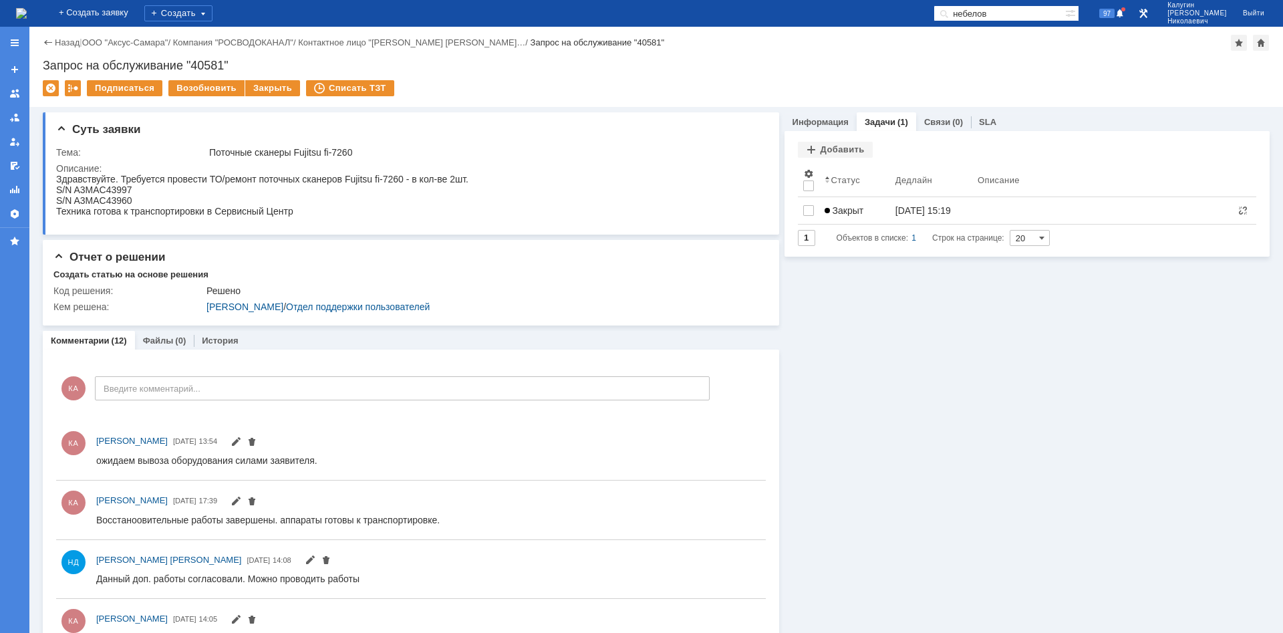
click at [857, 214] on span "Закрыт" at bounding box center [843, 210] width 39 height 11
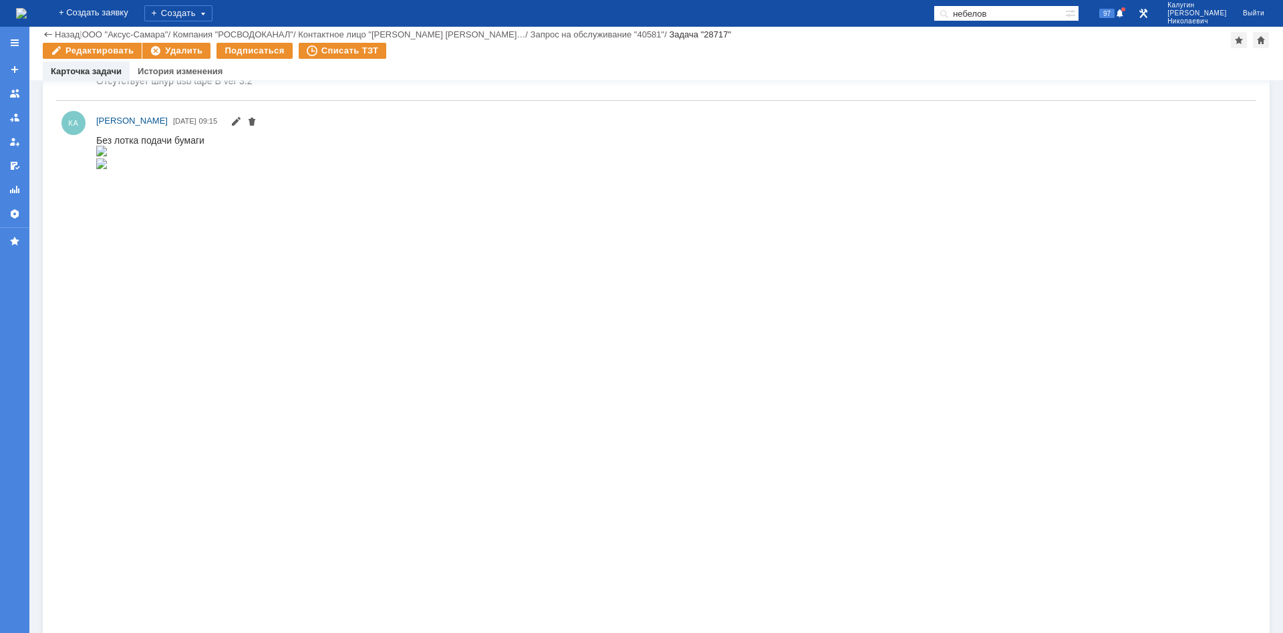
click at [708, 170] on html "Без лотка подачи бумаги" at bounding box center [673, 152] width 1154 height 36
